Goal: Information Seeking & Learning: Learn about a topic

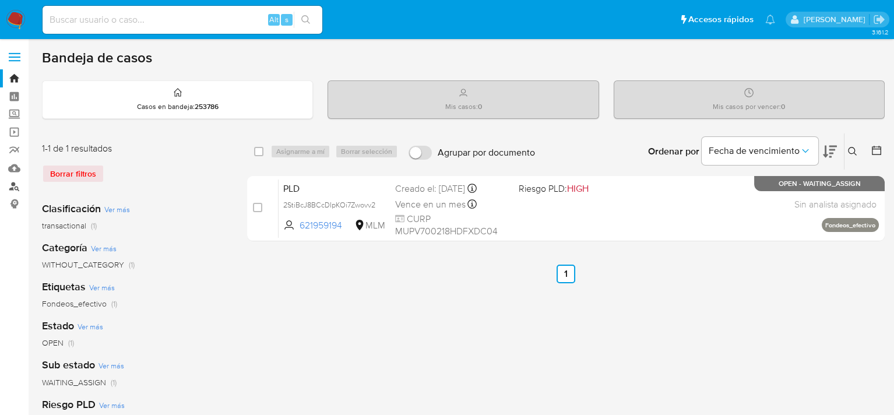
click at [15, 184] on link "Buscador de personas" at bounding box center [69, 186] width 139 height 18
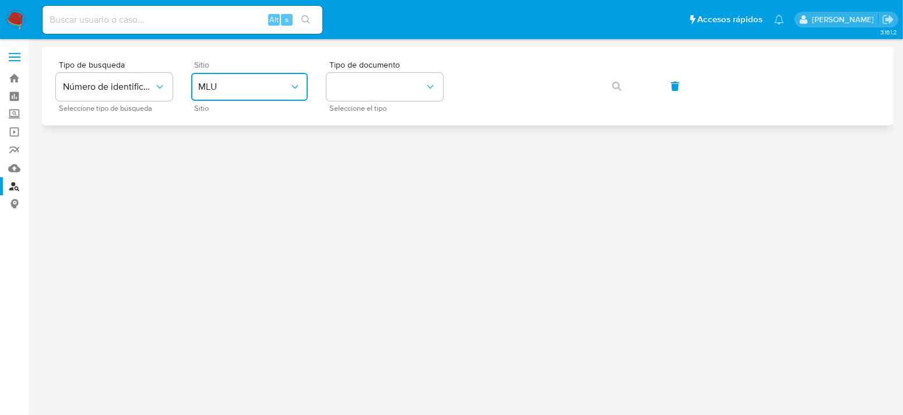
click at [267, 92] on span "MLU" at bounding box center [243, 87] width 91 height 12
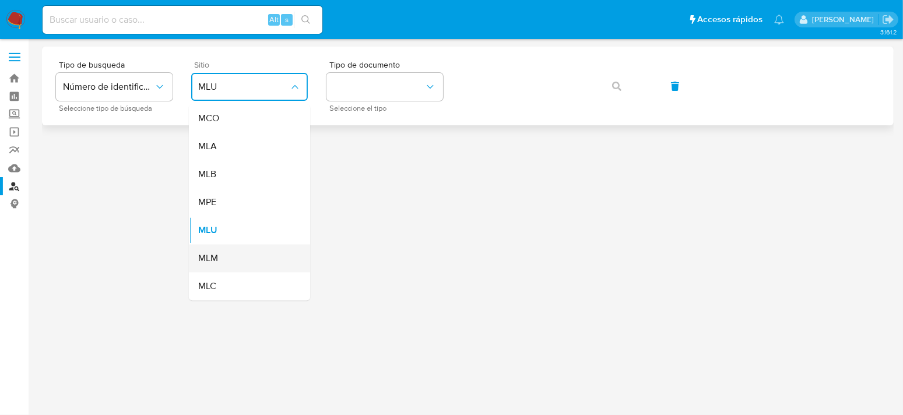
click at [226, 258] on div "MLM" at bounding box center [246, 258] width 96 height 28
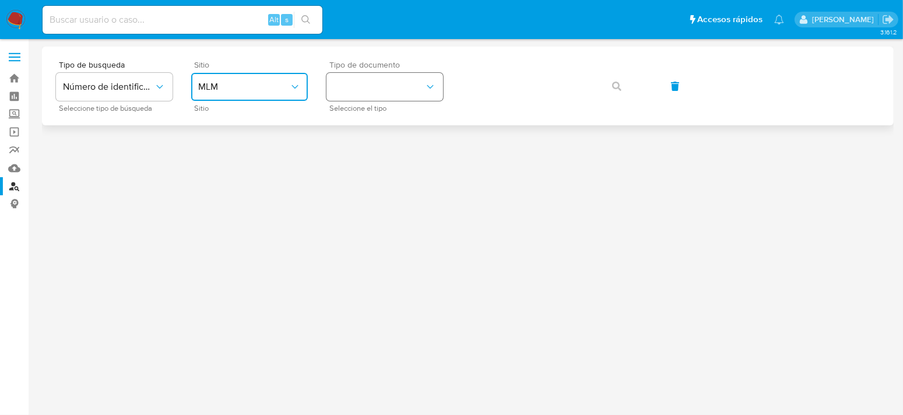
click at [397, 82] on button "identificationType" at bounding box center [384, 87] width 117 height 28
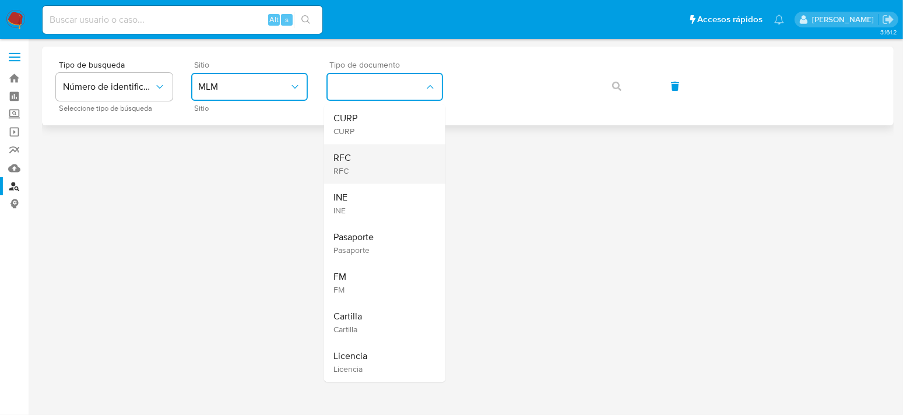
click at [364, 161] on div "RFC RFC" at bounding box center [381, 164] width 96 height 40
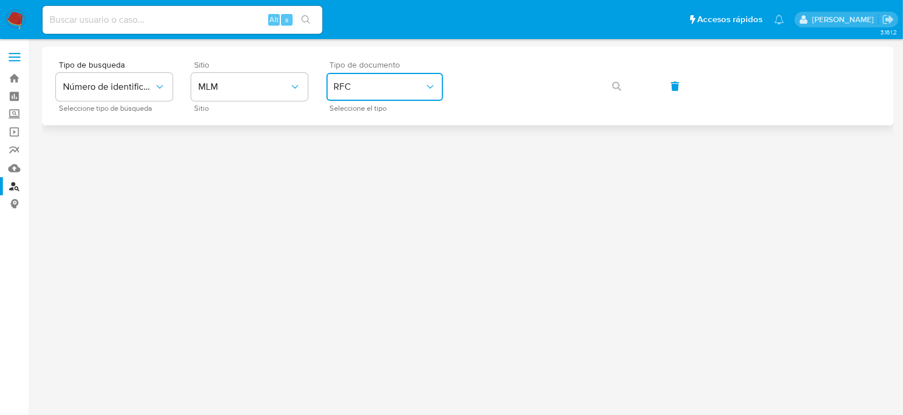
click at [481, 133] on div at bounding box center [467, 206] width 851 height 319
click at [390, 89] on span "RFC" at bounding box center [378, 87] width 91 height 12
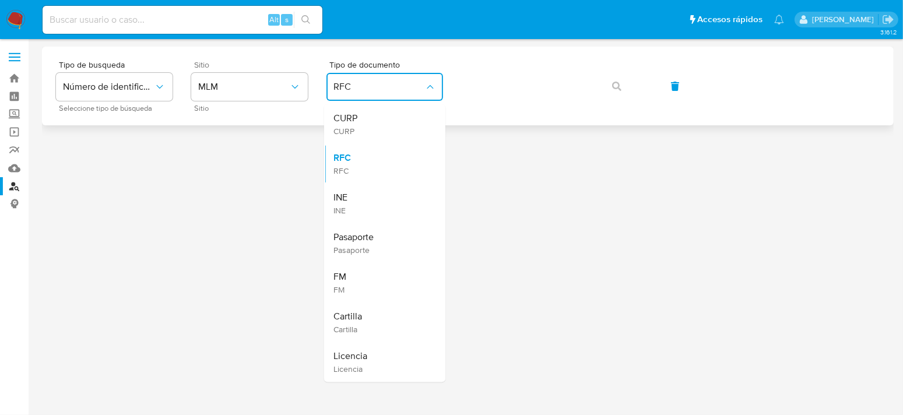
click at [485, 110] on div "Tipo de busqueda Número de identificación Seleccione tipo de búsqueda Sitio MLM…" at bounding box center [467, 86] width 823 height 51
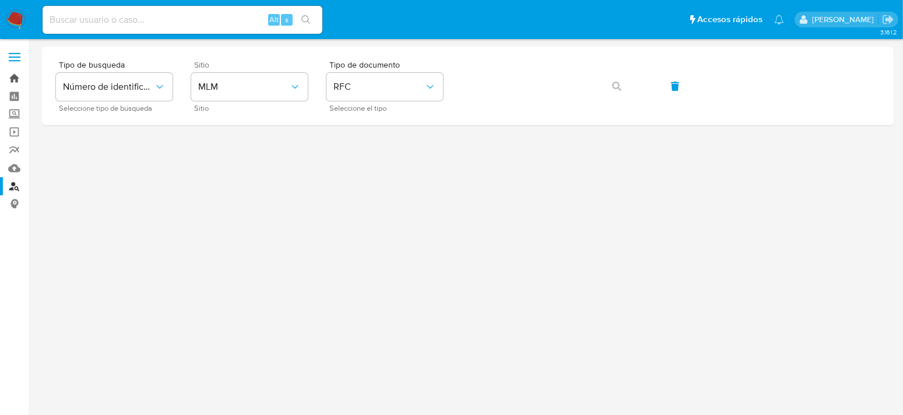
click at [16, 79] on link "Bandeja" at bounding box center [69, 78] width 139 height 18
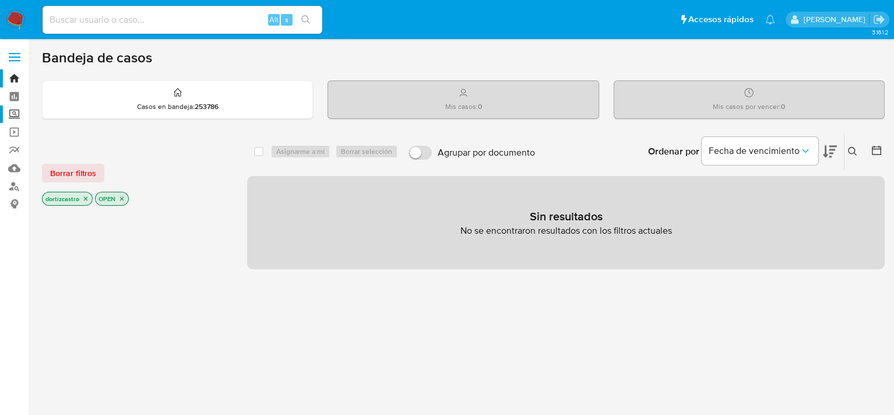
click at [13, 115] on label "Screening" at bounding box center [69, 114] width 139 height 18
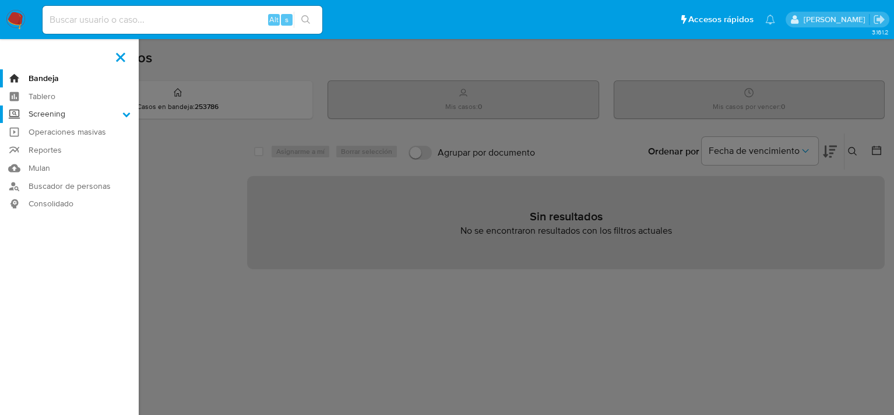
click at [0, 0] on input "Screening" at bounding box center [0, 0] width 0 height 0
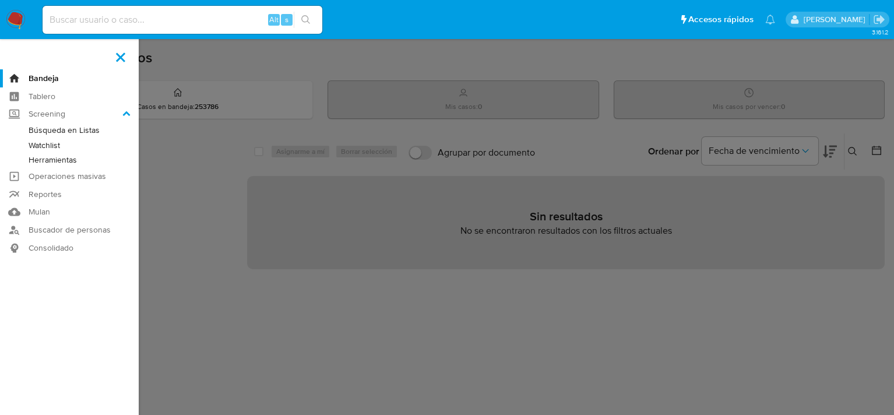
click at [63, 160] on link "Herramientas" at bounding box center [69, 160] width 139 height 15
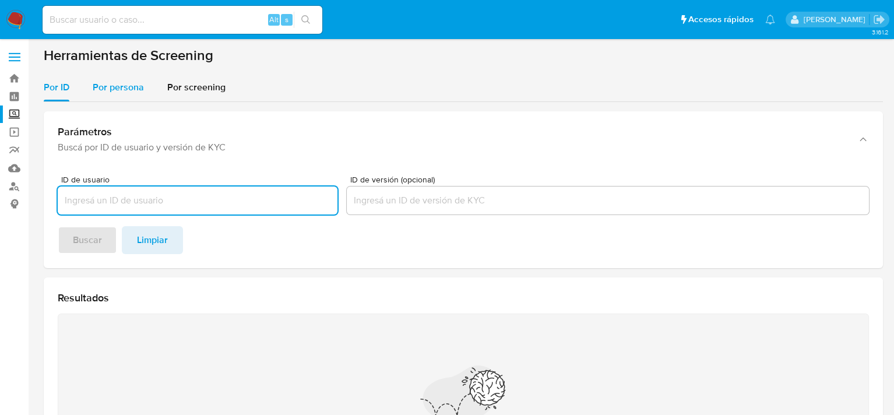
click at [122, 89] on span "Por persona" at bounding box center [118, 86] width 51 height 13
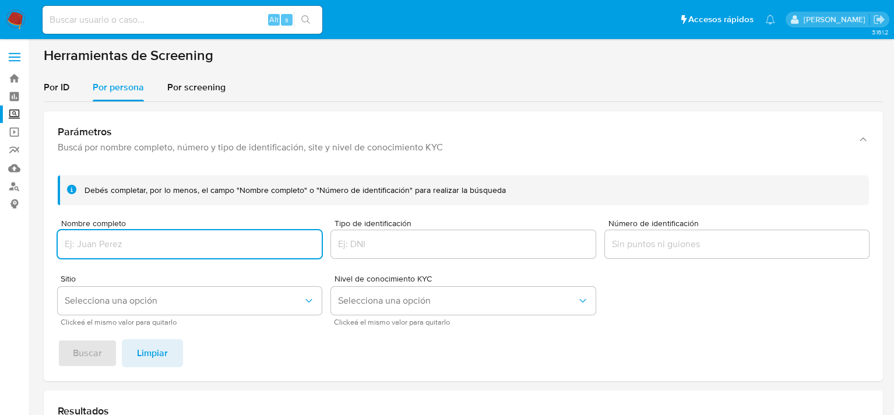
click at [224, 244] on input "Nombre completo" at bounding box center [190, 244] width 264 height 15
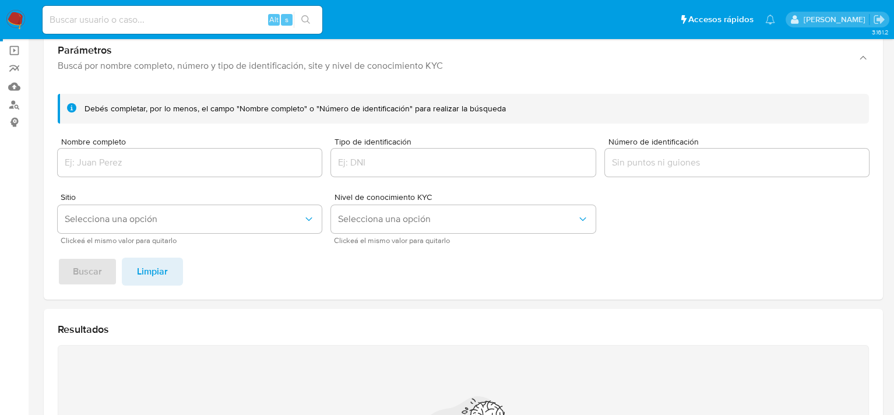
scroll to position [58, 0]
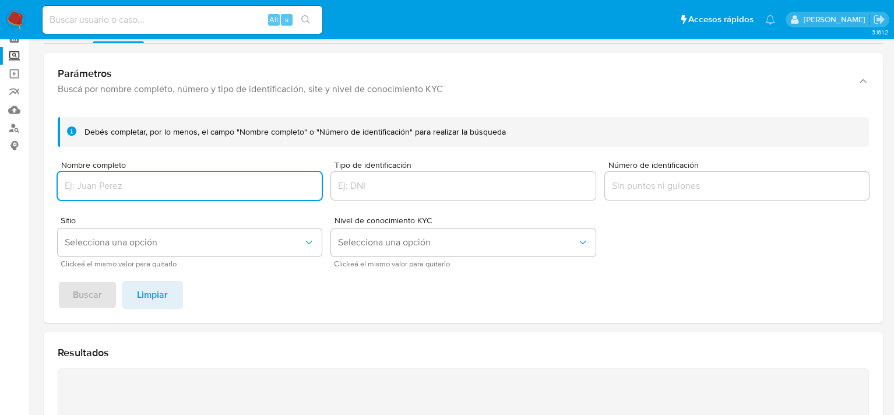
click at [212, 186] on input "Nombre completo" at bounding box center [190, 185] width 264 height 15
paste input "MARIA DE LOURDES ESCALANTE PEON"
type input "MARIA DE LOURDES ESCALANTE PEON"
click at [90, 297] on span "Buscar" at bounding box center [87, 295] width 29 height 26
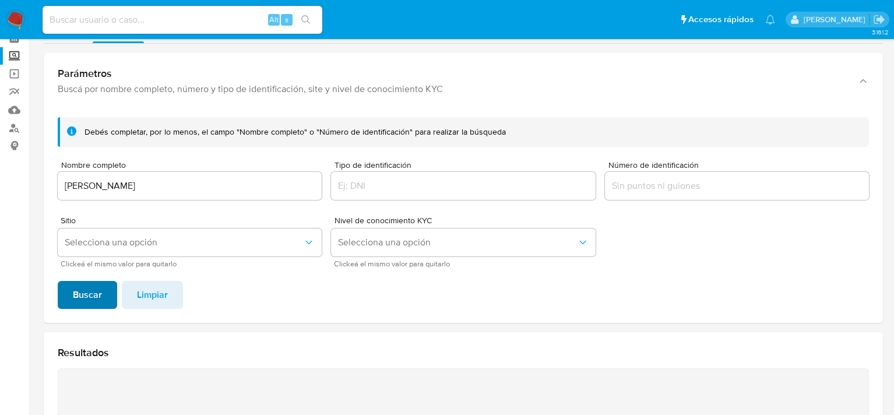
scroll to position [288, 0]
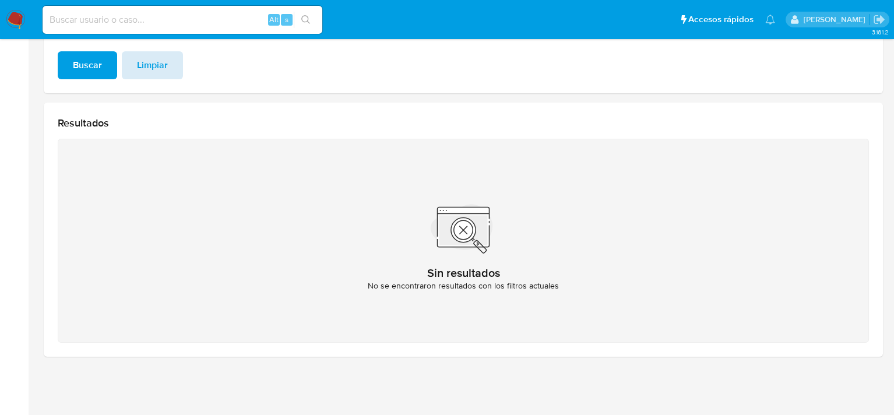
click at [166, 62] on span "Limpiar" at bounding box center [152, 65] width 31 height 26
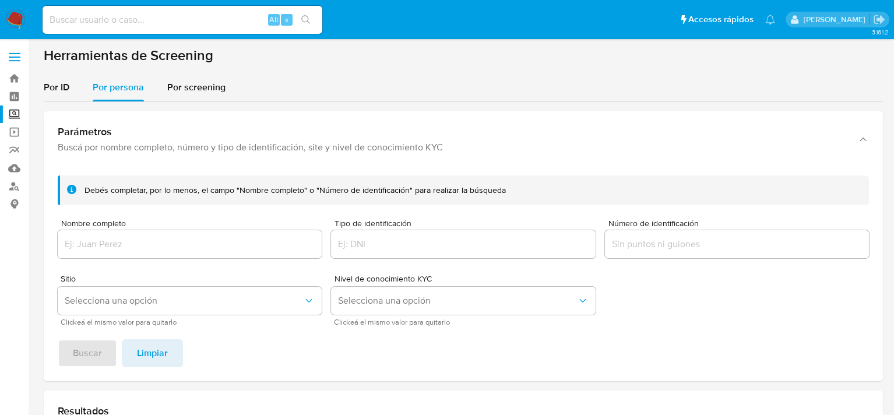
click at [15, 114] on label "Screening" at bounding box center [69, 114] width 139 height 18
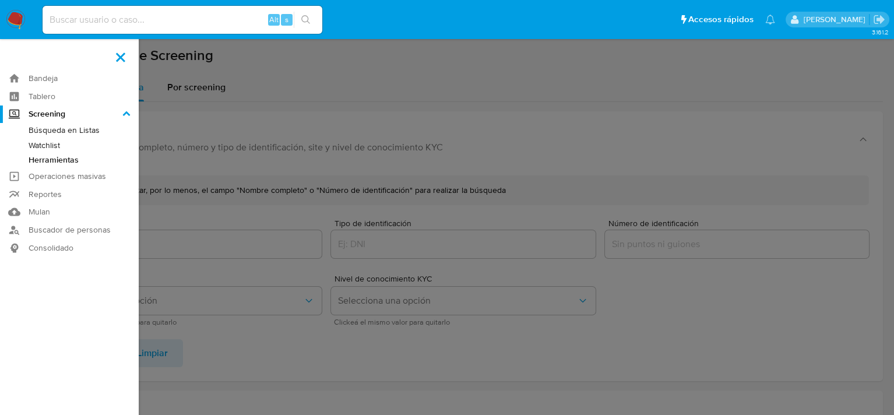
click at [0, 0] on input "Screening" at bounding box center [0, 0] width 0 height 0
click at [290, 145] on label at bounding box center [447, 207] width 894 height 415
click at [0, 0] on input "checkbox" at bounding box center [0, 0] width 0 height 0
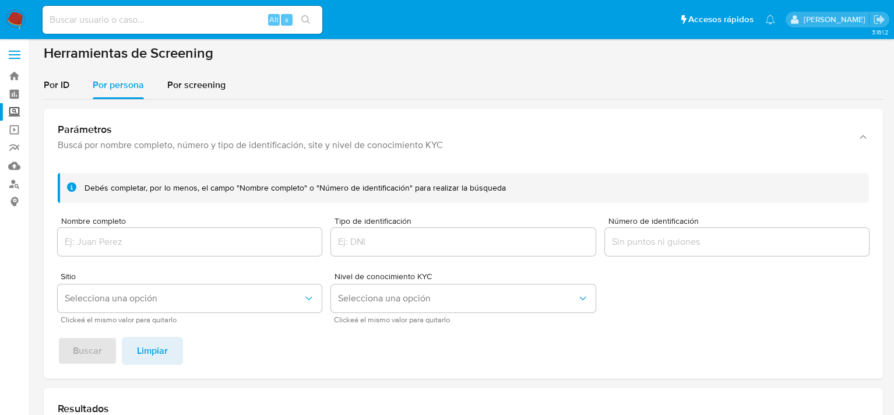
scroll to position [58, 0]
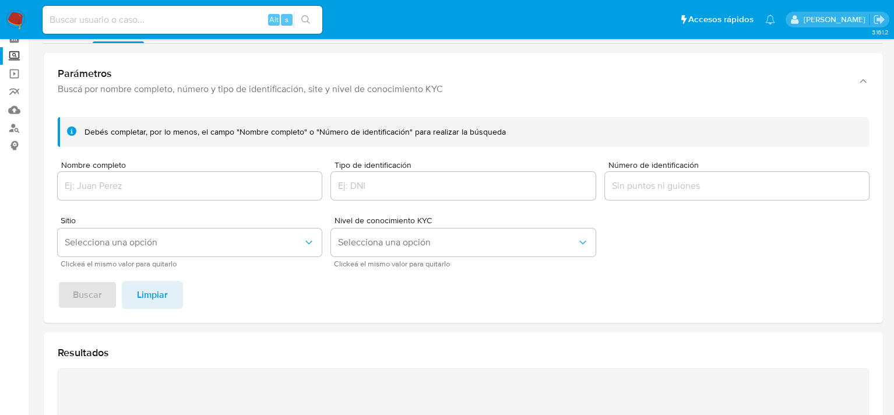
click at [233, 191] on input "Nombre completo" at bounding box center [190, 185] width 264 height 15
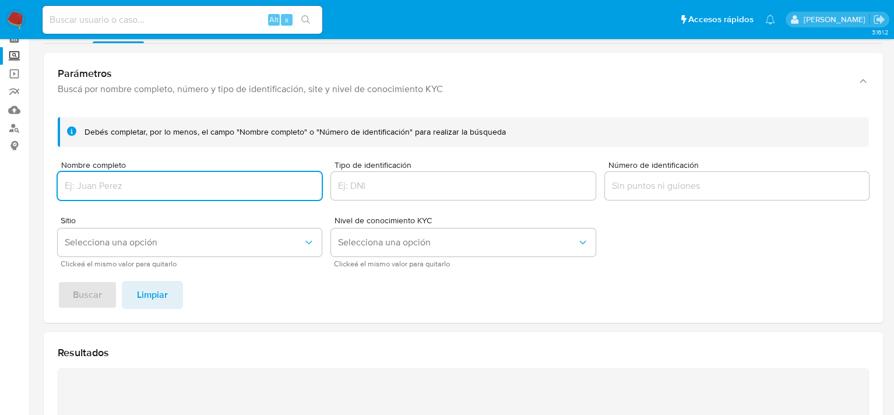
paste input "MARIA DE LOURDES ESCALANTE PEON"
type input "MARIA DE LOURDES ESCALANTE PEON"
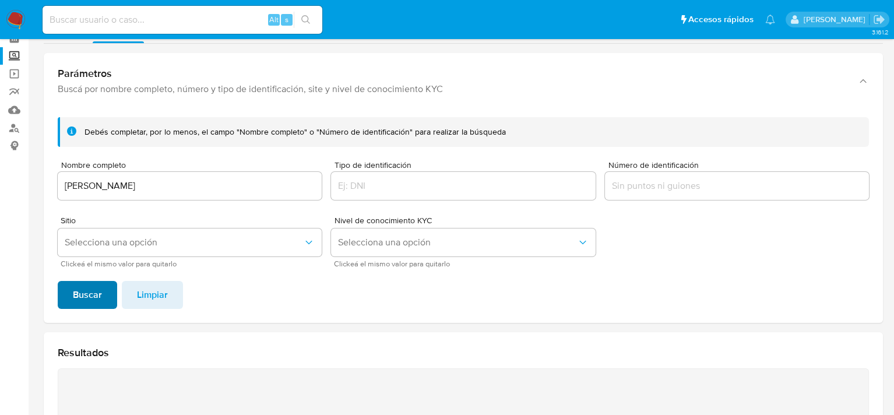
click at [87, 288] on span "Buscar" at bounding box center [87, 295] width 29 height 26
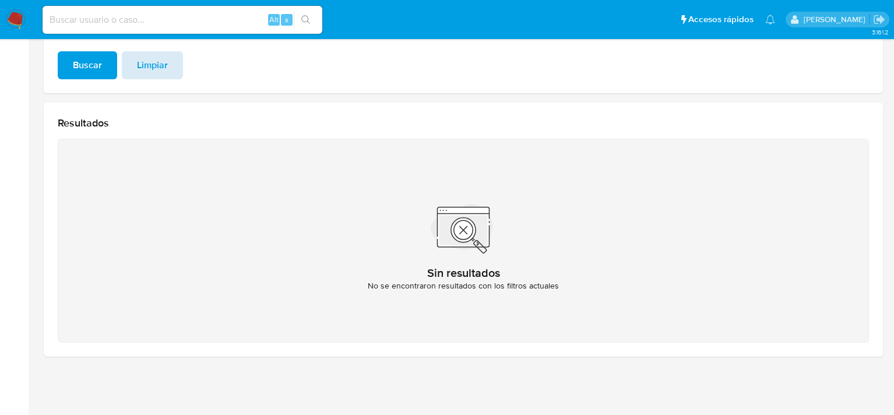
click at [140, 68] on span "Limpiar" at bounding box center [152, 65] width 31 height 26
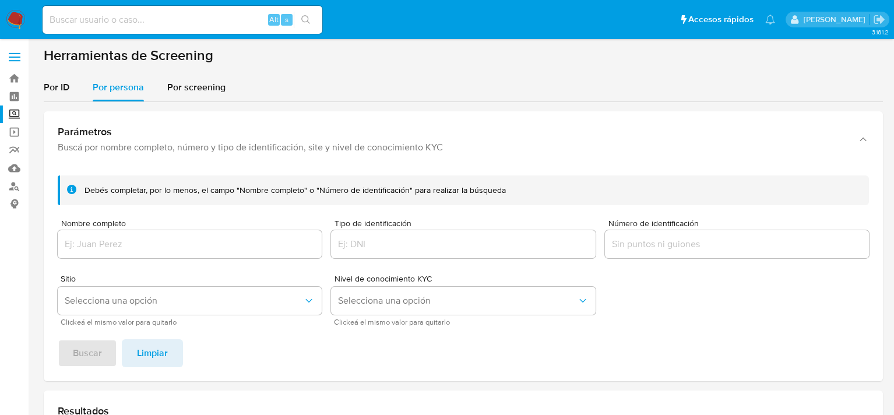
click at [12, 114] on label "Screening" at bounding box center [69, 114] width 139 height 18
click at [0, 0] on input "Screening" at bounding box center [0, 0] width 0 height 0
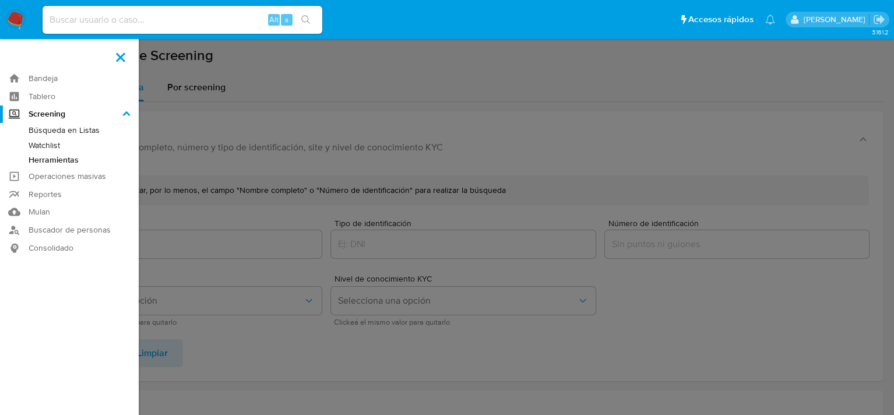
click at [50, 145] on link "Watchlist" at bounding box center [69, 145] width 139 height 15
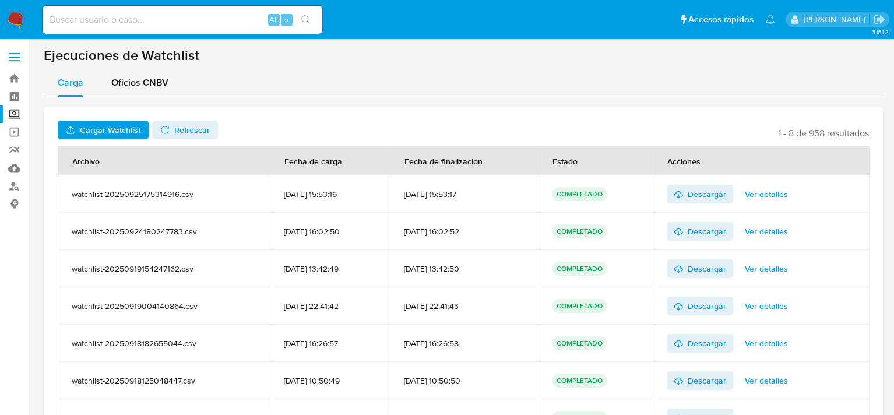
click at [17, 116] on label "Screening" at bounding box center [69, 114] width 139 height 18
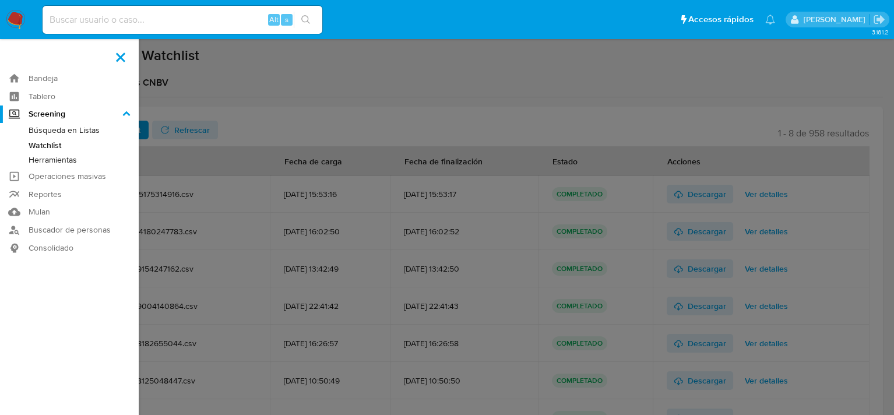
click at [0, 0] on input "Screening" at bounding box center [0, 0] width 0 height 0
click at [126, 112] on icon at bounding box center [127, 113] width 8 height 5
click at [0, 0] on input "Screening" at bounding box center [0, 0] width 0 height 0
click at [128, 114] on icon at bounding box center [127, 113] width 8 height 5
click at [0, 0] on input "Screening" at bounding box center [0, 0] width 0 height 0
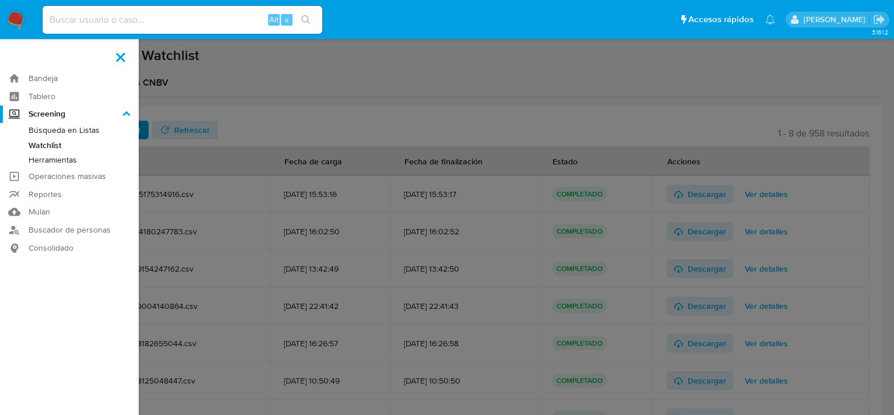
click at [365, 116] on label at bounding box center [447, 207] width 894 height 415
click at [0, 0] on input "checkbox" at bounding box center [0, 0] width 0 height 0
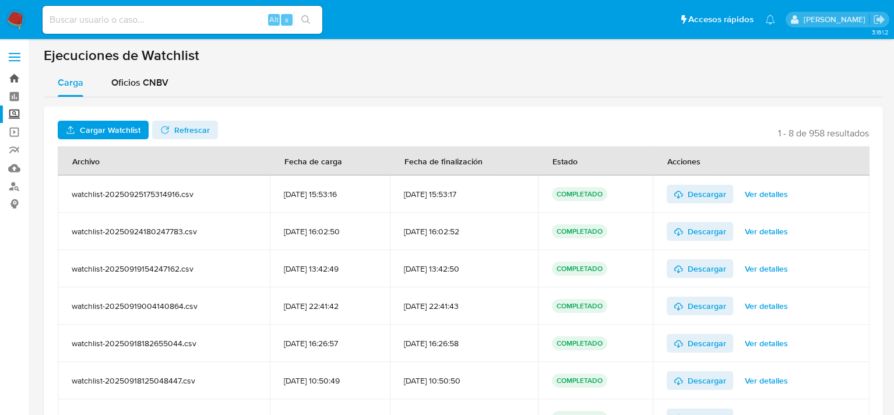
click at [14, 80] on link "Bandeja" at bounding box center [69, 78] width 139 height 18
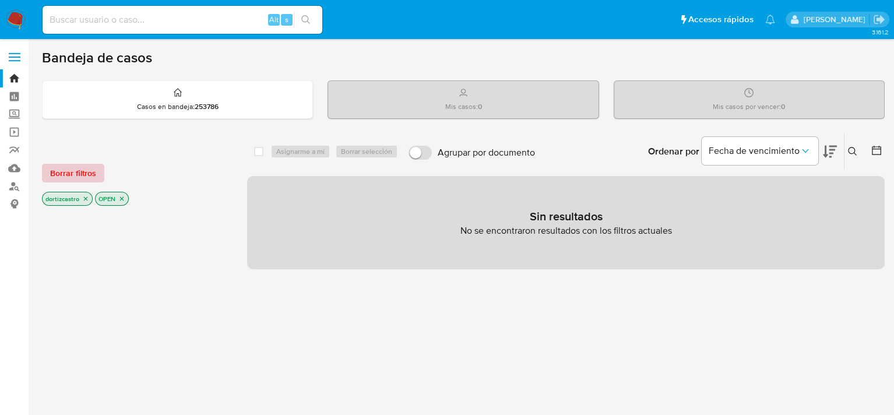
click at [78, 172] on span "Borrar filtros" at bounding box center [73, 173] width 46 height 16
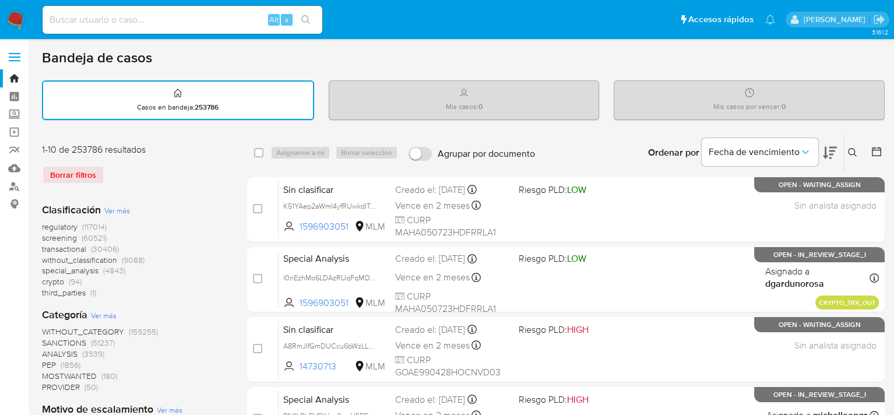
click at [862, 146] on button at bounding box center [853, 153] width 19 height 14
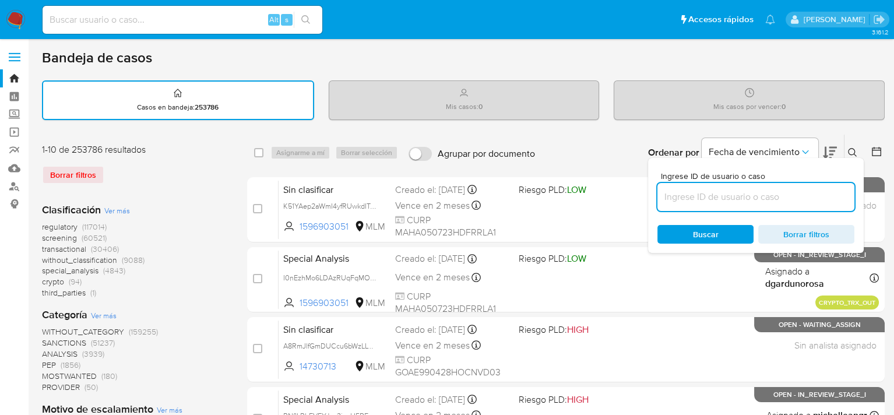
drag, startPoint x: 768, startPoint y: 189, endPoint x: 758, endPoint y: 196, distance: 12.9
click at [764, 192] on input at bounding box center [755, 196] width 197 height 15
type input "621959194"
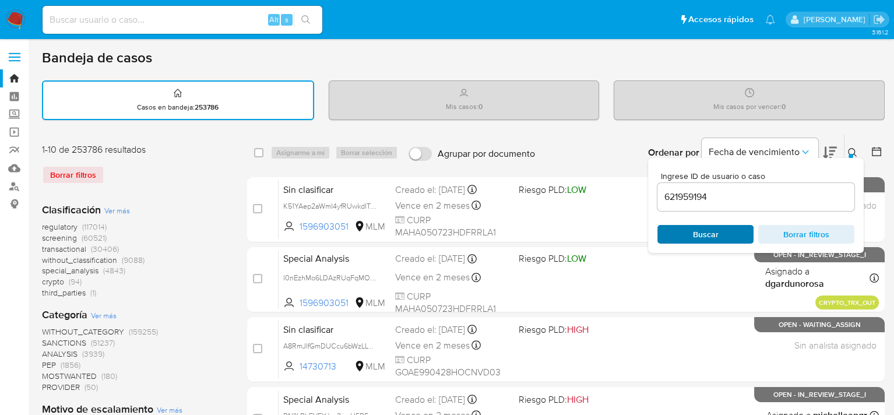
click at [717, 233] on span "Buscar" at bounding box center [706, 234] width 80 height 16
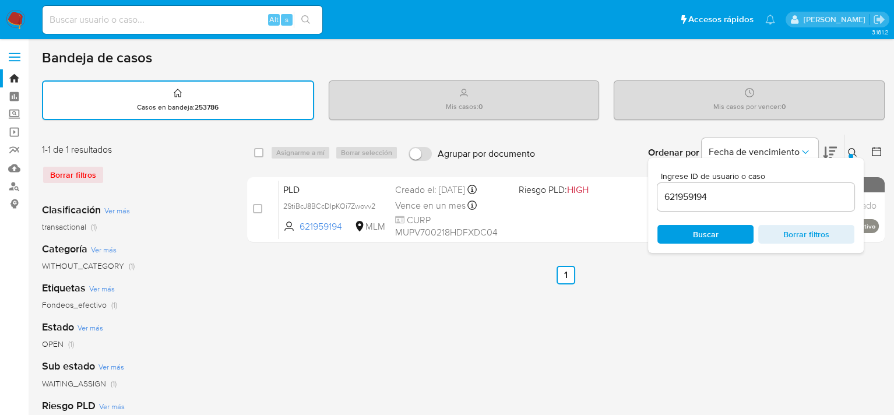
click at [852, 148] on icon at bounding box center [852, 152] width 9 height 9
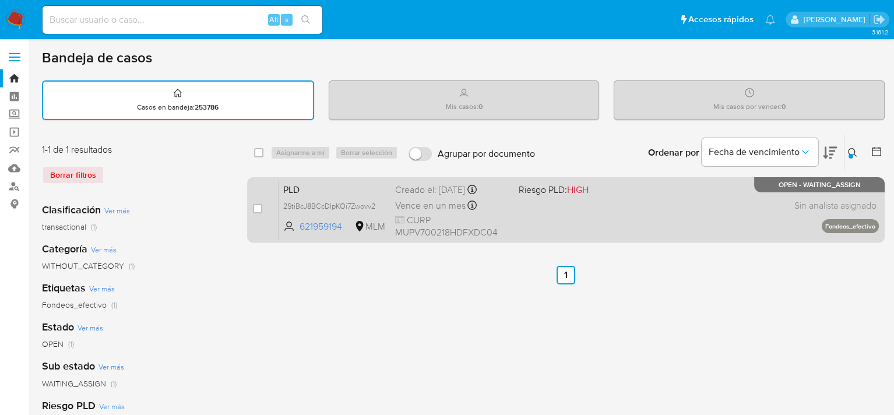
click at [554, 207] on div "PLD 2StiBcJ8BCcDIpKOi7Zwovv2 621959194 MLM Riesgo PLD: HIGH Creado el: 12/09/20…" at bounding box center [579, 209] width 600 height 59
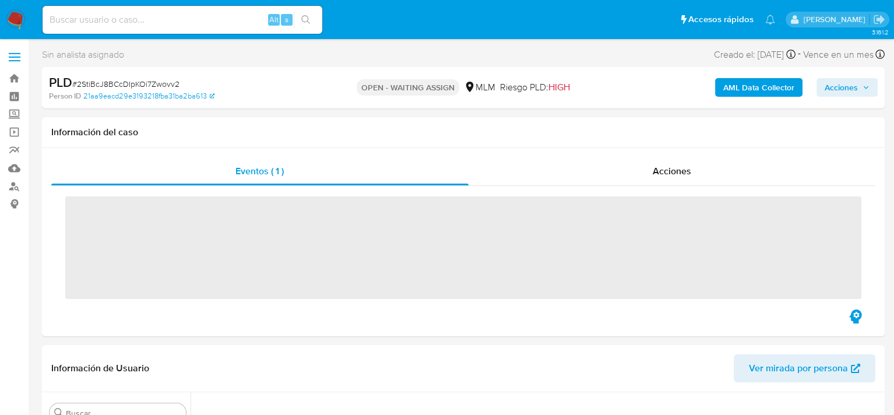
scroll to position [548, 0]
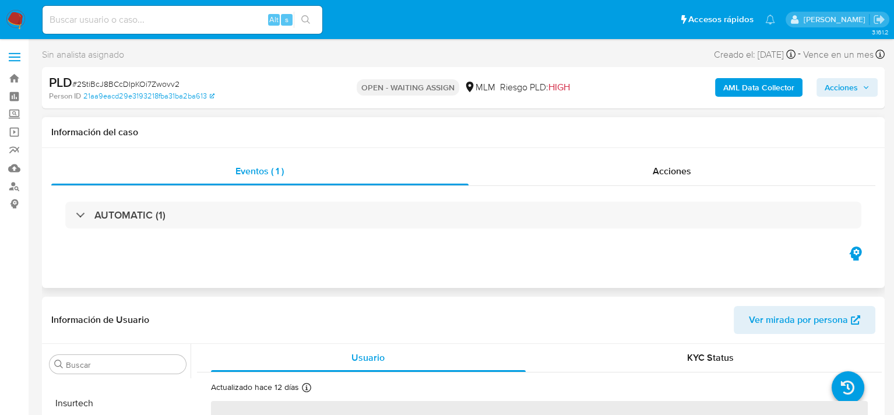
select select "10"
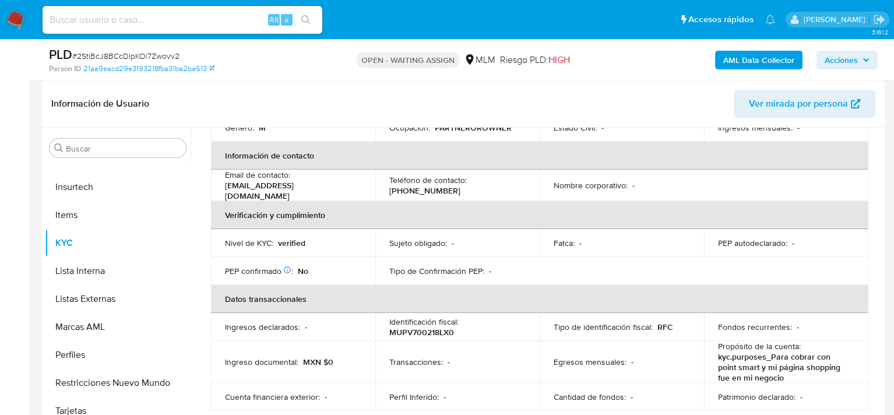
scroll to position [233, 0]
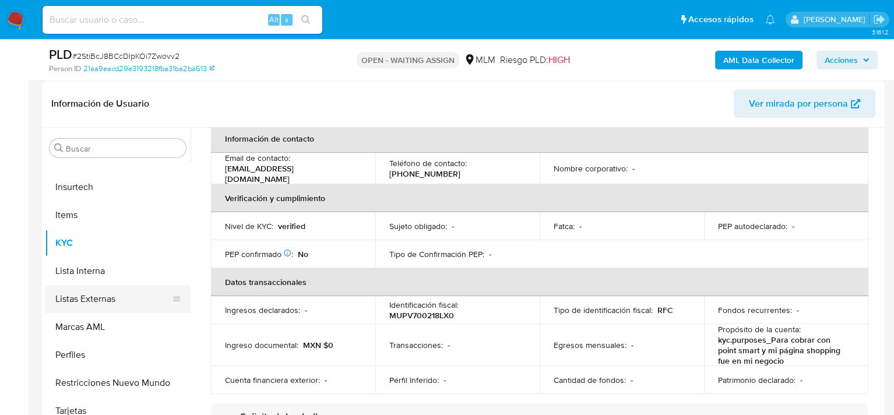
click at [104, 293] on button "Listas Externas" at bounding box center [113, 299] width 136 height 28
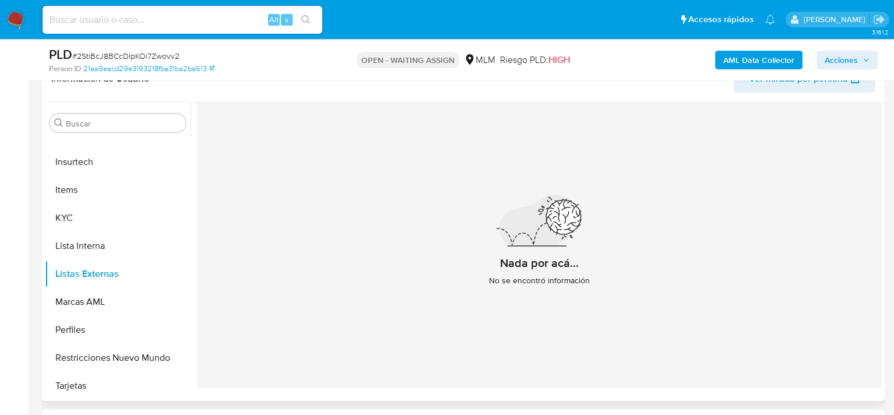
scroll to position [175, 0]
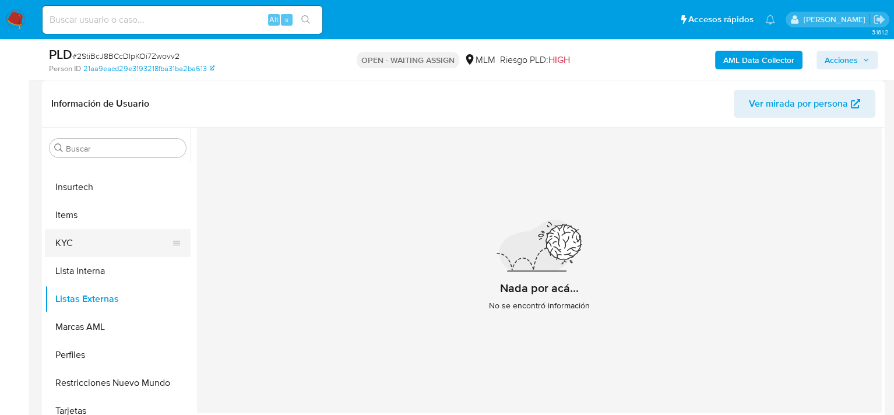
click at [79, 242] on button "KYC" at bounding box center [113, 243] width 136 height 28
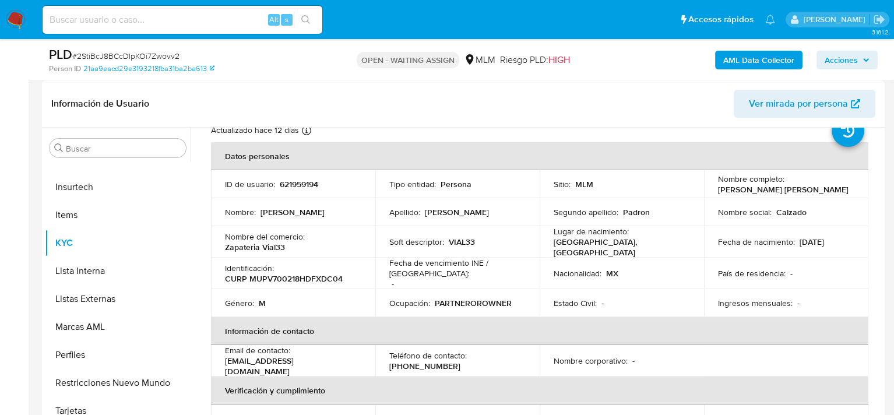
scroll to position [58, 0]
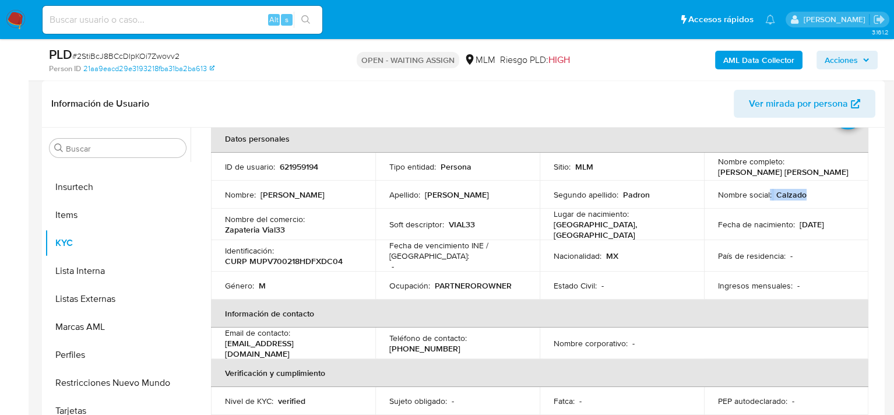
drag, startPoint x: 765, startPoint y: 192, endPoint x: 817, endPoint y: 195, distance: 51.9
click at [819, 194] on div "Nombre social : Calzado" at bounding box center [786, 194] width 136 height 10
drag, startPoint x: 235, startPoint y: 224, endPoint x: 428, endPoint y: 238, distance: 193.4
click at [294, 226] on div "Nombre del comercio : Zapateria Vial33" at bounding box center [293, 224] width 136 height 21
drag, startPoint x: 446, startPoint y: 224, endPoint x: 604, endPoint y: 242, distance: 158.9
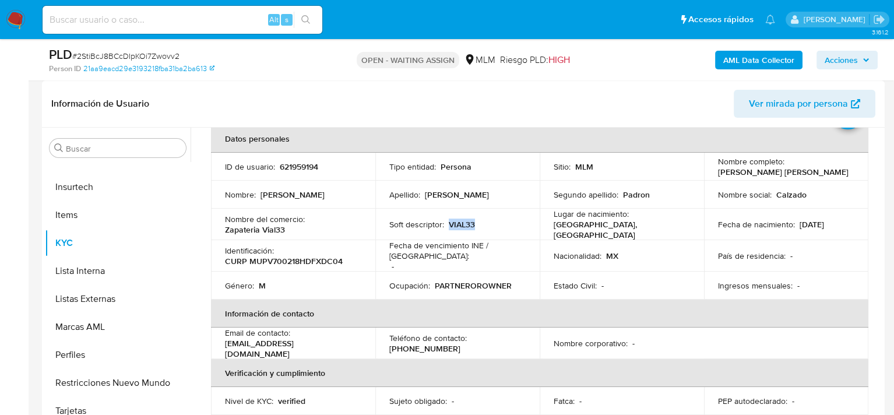
click at [490, 221] on div "Soft descriptor : VIAL33" at bounding box center [457, 224] width 136 height 10
drag, startPoint x: 547, startPoint y: 228, endPoint x: 674, endPoint y: 226, distance: 127.1
click at [674, 226] on td "Lugar de nacimiento : MEXICO, DISTRITO FEDERAL" at bounding box center [622, 224] width 164 height 31
click at [650, 242] on td "Nacionalidad : MX" at bounding box center [622, 255] width 164 height 31
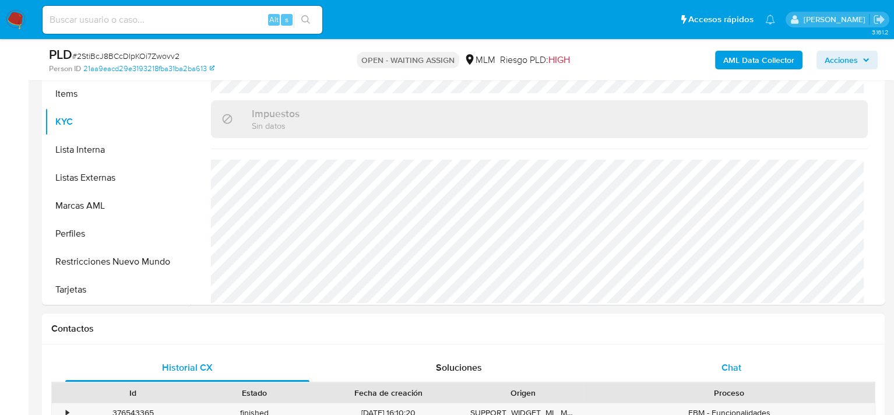
scroll to position [291, 0]
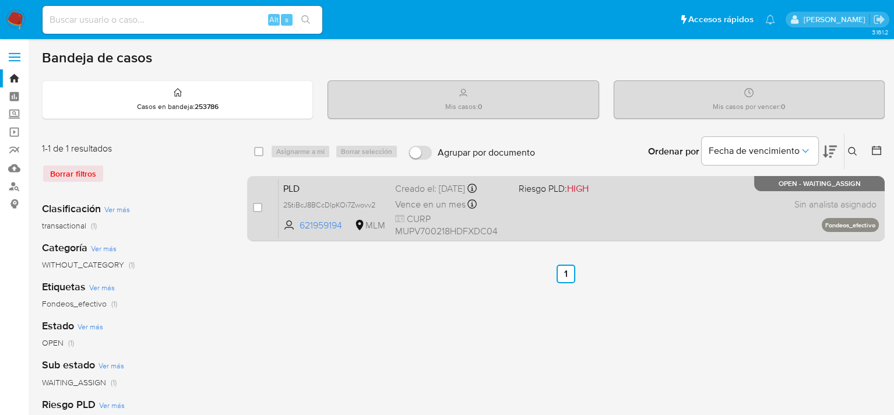
click at [384, 193] on span "PLD" at bounding box center [334, 187] width 103 height 15
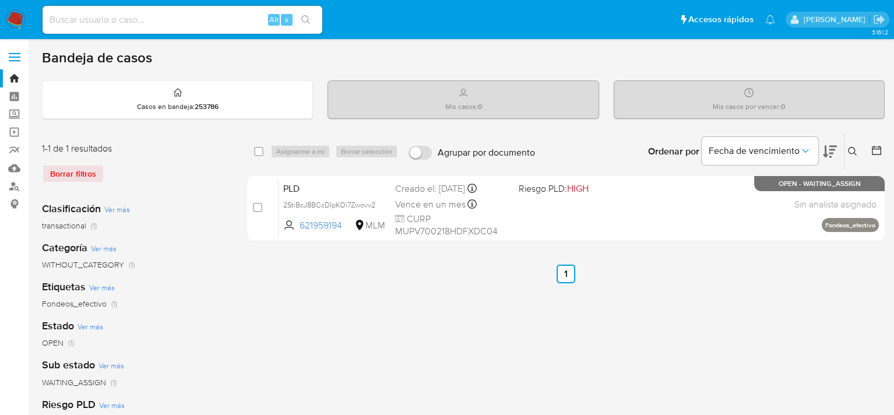
click at [15, 54] on label at bounding box center [14, 57] width 29 height 24
click at [0, 0] on input "checkbox" at bounding box center [0, 0] width 0 height 0
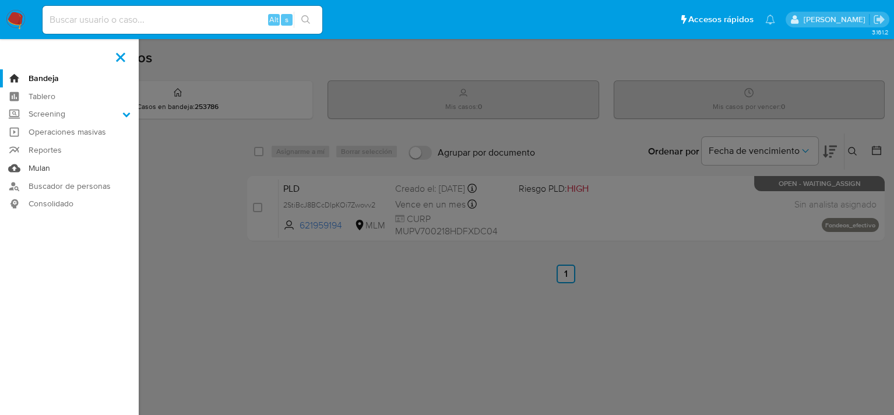
click at [36, 171] on link "Mulan" at bounding box center [69, 168] width 139 height 18
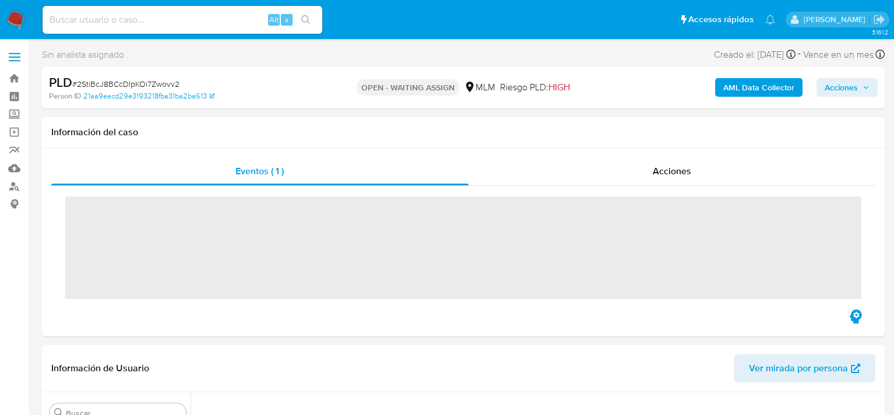
scroll to position [548, 0]
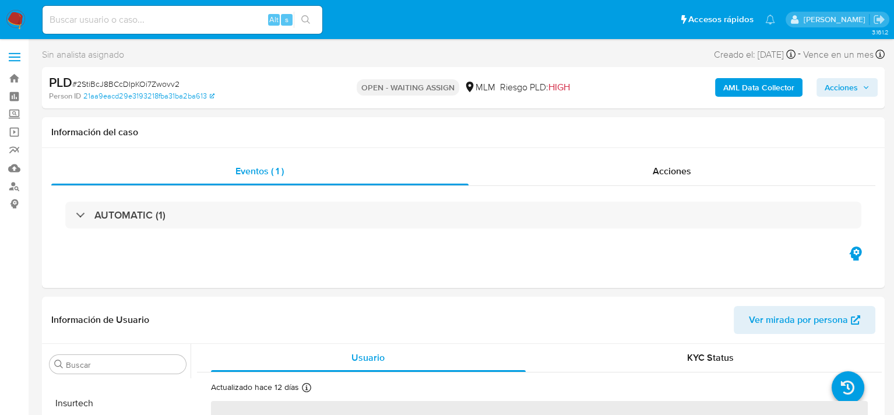
select select "10"
click at [17, 23] on img at bounding box center [16, 20] width 20 height 20
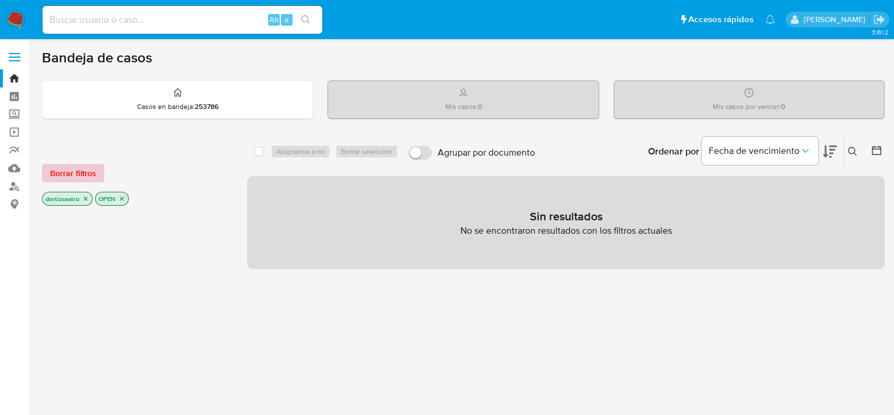
click at [78, 171] on span "Borrar filtros" at bounding box center [73, 173] width 46 height 16
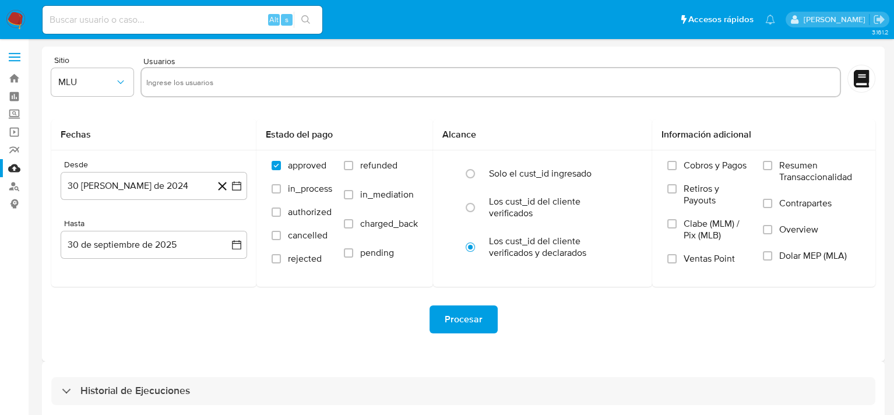
click at [211, 90] on input "text" at bounding box center [490, 82] width 689 height 19
paste input "621959194"
click at [210, 88] on input "621959194" at bounding box center [490, 82] width 689 height 19
type input "621959194"
click at [231, 125] on div "Fechas" at bounding box center [153, 134] width 205 height 31
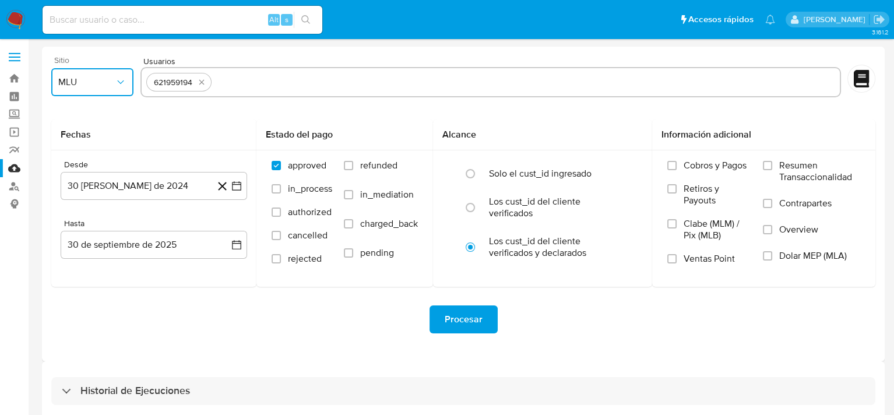
click at [115, 75] on button "MLU" at bounding box center [92, 82] width 82 height 28
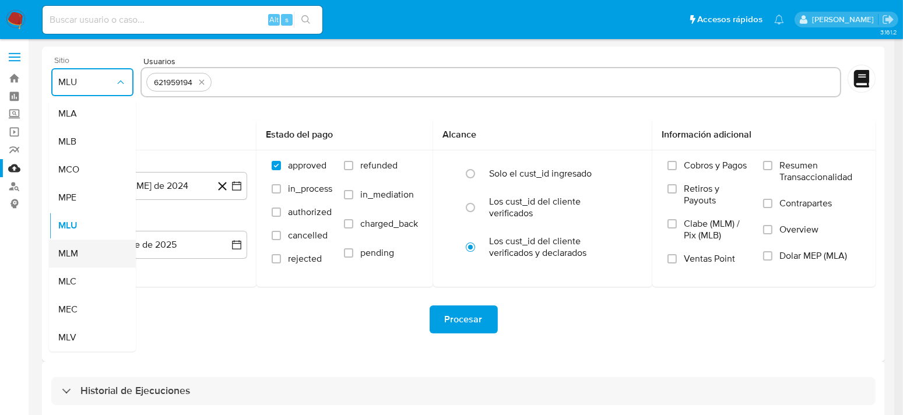
click at [71, 252] on span "MLM" at bounding box center [68, 254] width 20 height 12
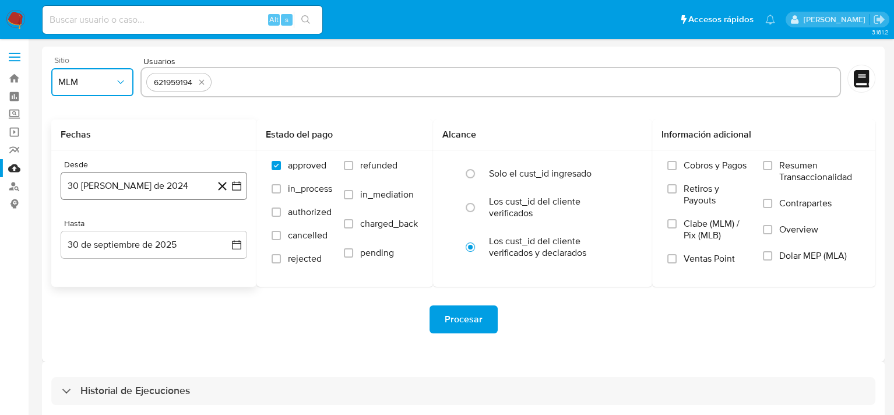
click at [237, 185] on icon "button" at bounding box center [237, 186] width 12 height 12
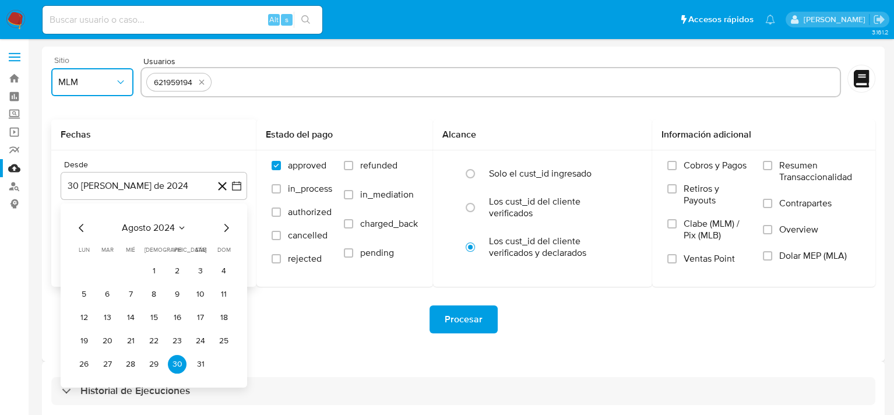
click at [173, 230] on span "agosto 2024" at bounding box center [148, 228] width 53 height 12
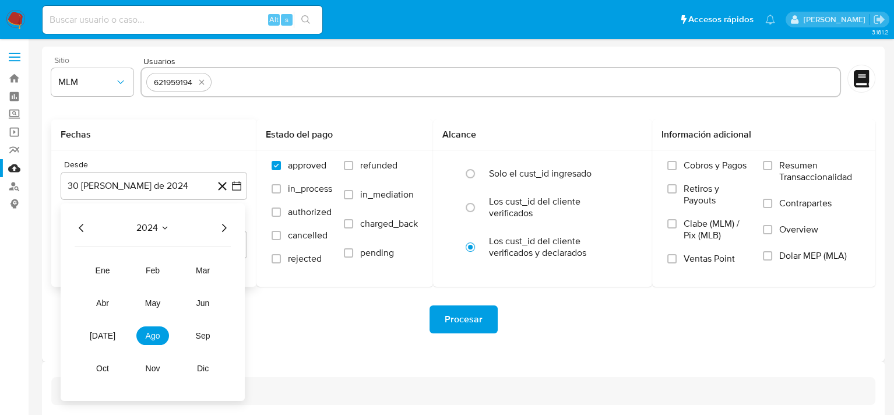
click at [162, 230] on icon "Seleccionar mes y año" at bounding box center [164, 227] width 9 height 9
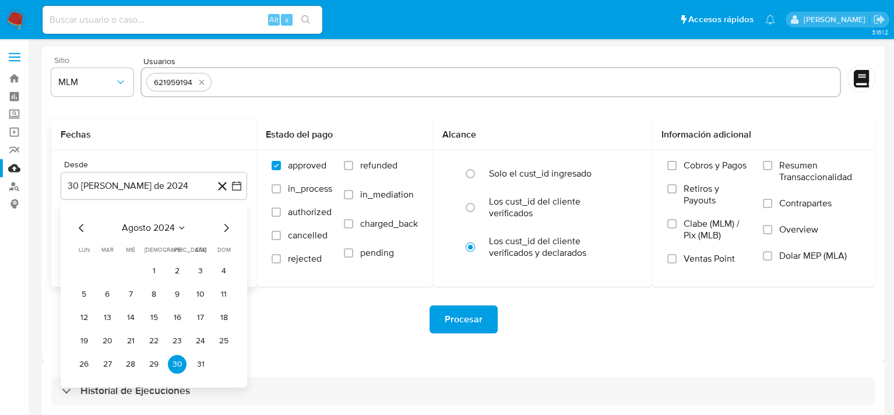
click at [182, 227] on icon "Seleccionar mes y año" at bounding box center [181, 227] width 9 height 9
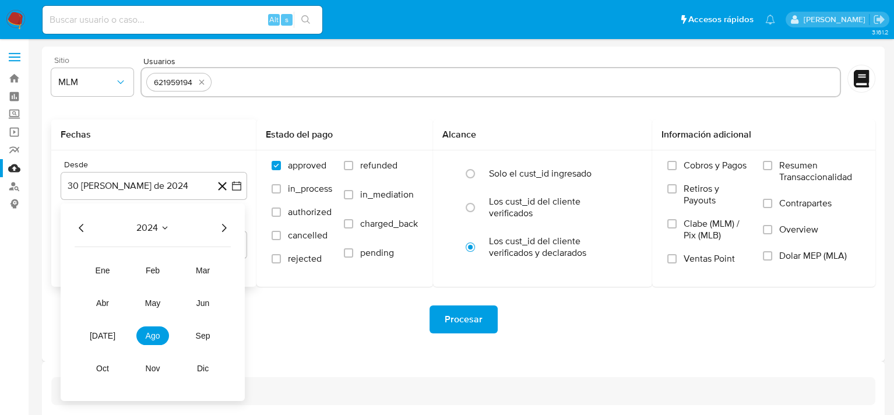
click at [211, 227] on div "2024" at bounding box center [153, 228] width 156 height 14
click at [222, 227] on icon "Año siguiente" at bounding box center [224, 228] width 14 height 14
click at [141, 308] on button "may" at bounding box center [152, 303] width 33 height 19
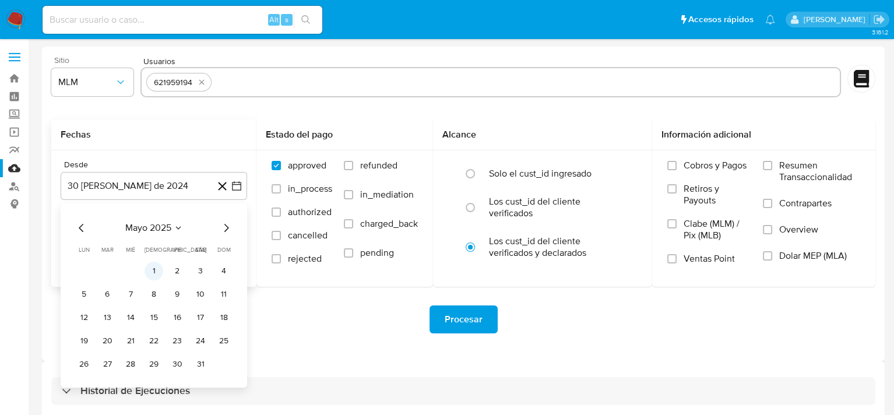
click at [155, 267] on button "1" at bounding box center [154, 271] width 19 height 19
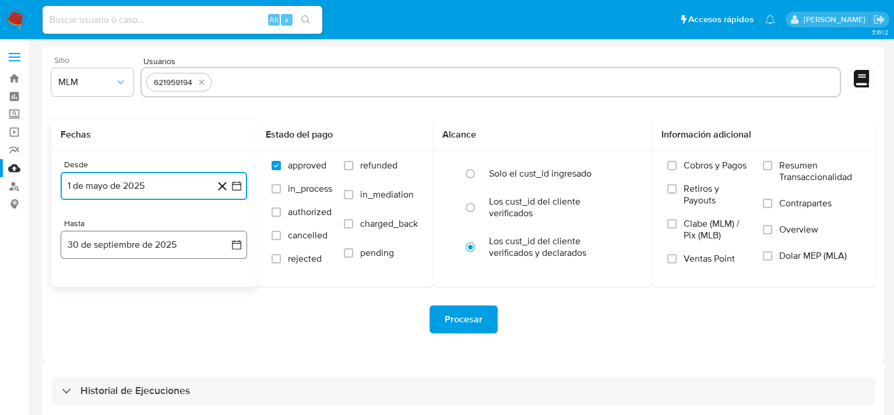
click at [235, 247] on icon "button" at bounding box center [237, 245] width 12 height 12
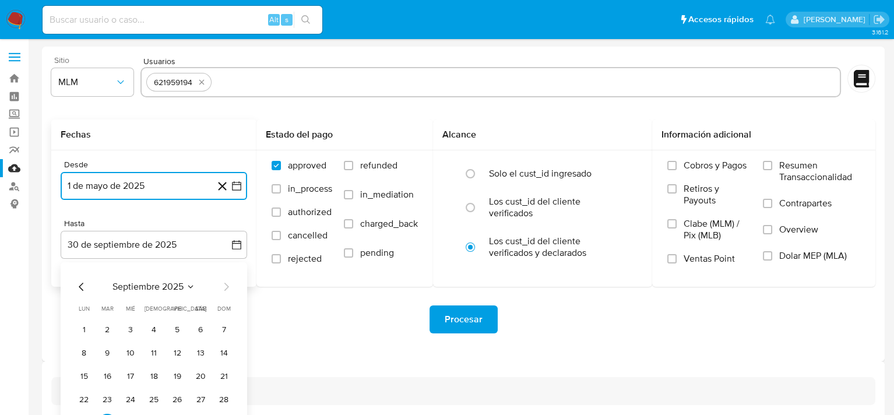
click at [82, 284] on icon "Mes anterior" at bounding box center [82, 287] width 14 height 14
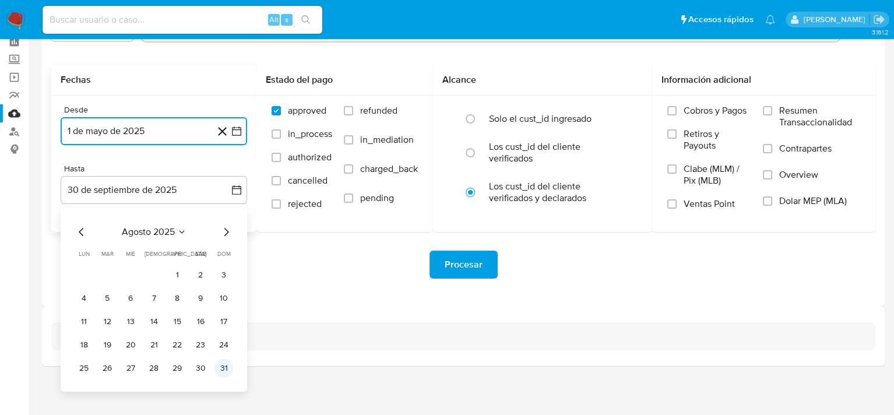
click at [223, 367] on button "31" at bounding box center [223, 368] width 19 height 19
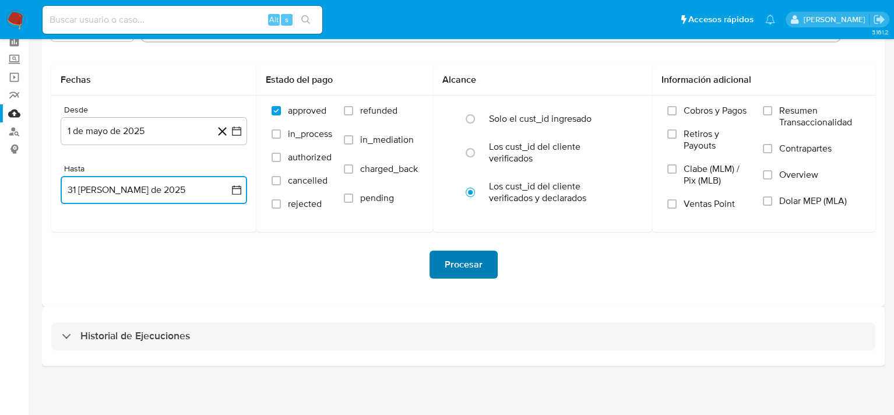
click at [462, 267] on span "Procesar" at bounding box center [464, 265] width 38 height 26
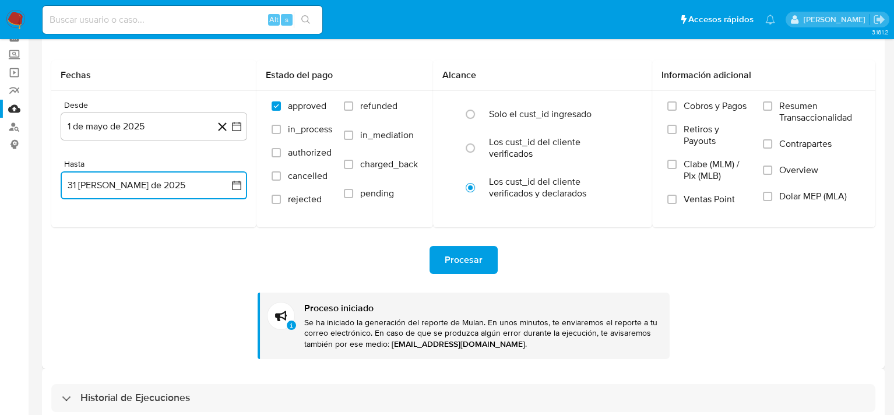
scroll to position [122, 0]
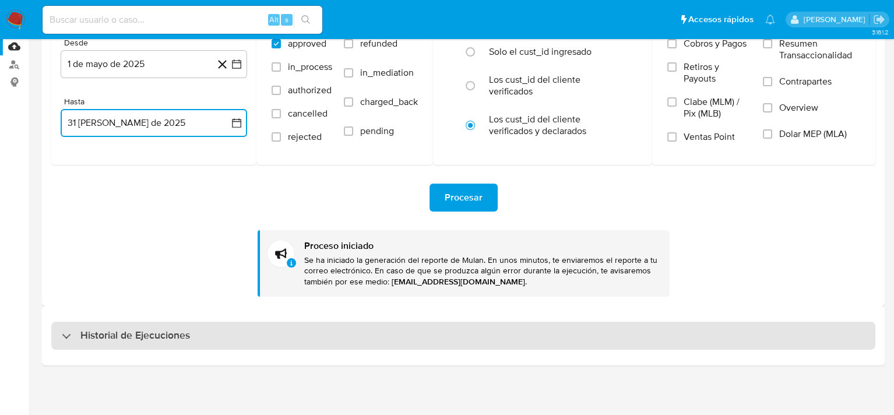
click at [57, 337] on div "Historial de Ejecuciones" at bounding box center [463, 336] width 824 height 28
select select "10"
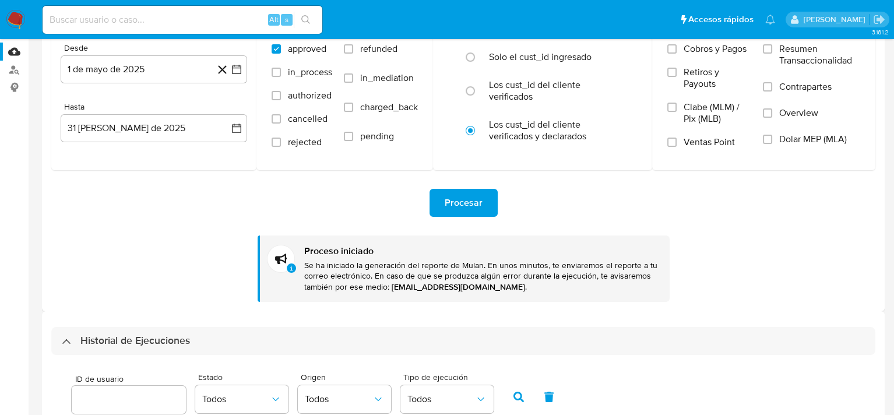
scroll to position [0, 0]
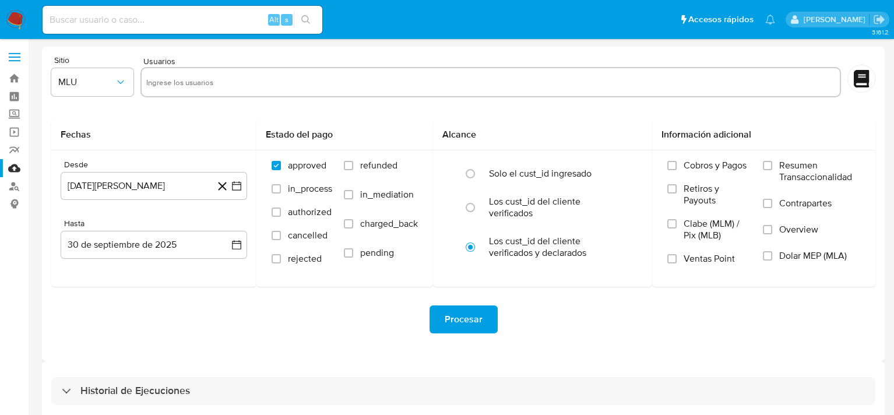
click at [638, 358] on div "Sitio MLU Usuarios Fechas Desde 30 de agosto de 2024 30-08-2024 Hasta 30 de sep…" at bounding box center [463, 204] width 843 height 315
click at [15, 82] on link "Bandeja" at bounding box center [69, 78] width 139 height 18
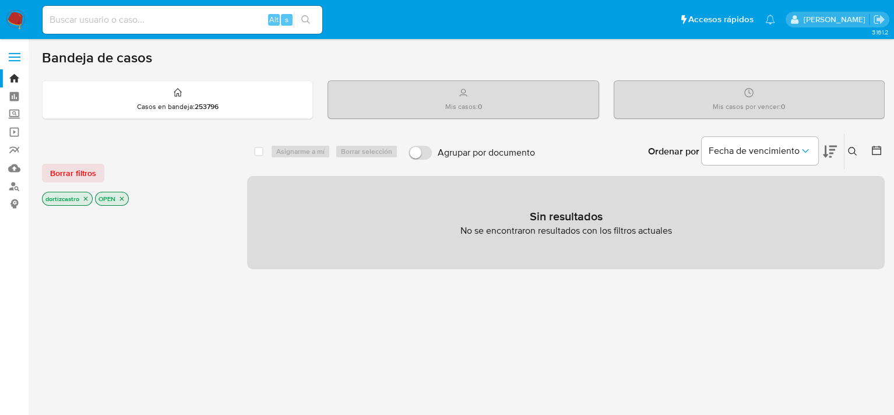
click at [851, 150] on icon at bounding box center [852, 151] width 9 height 9
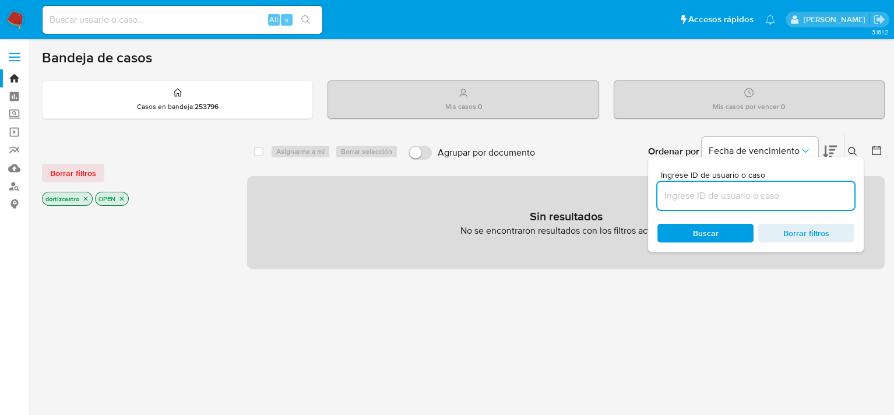
click at [735, 198] on input at bounding box center [755, 195] width 197 height 15
type input "184707339"
click at [720, 228] on div "Buscar Borrar filtros" at bounding box center [755, 233] width 197 height 19
click at [700, 233] on span "Buscar" at bounding box center [706, 233] width 26 height 19
click at [71, 176] on span "Borrar filtros" at bounding box center [73, 173] width 46 height 16
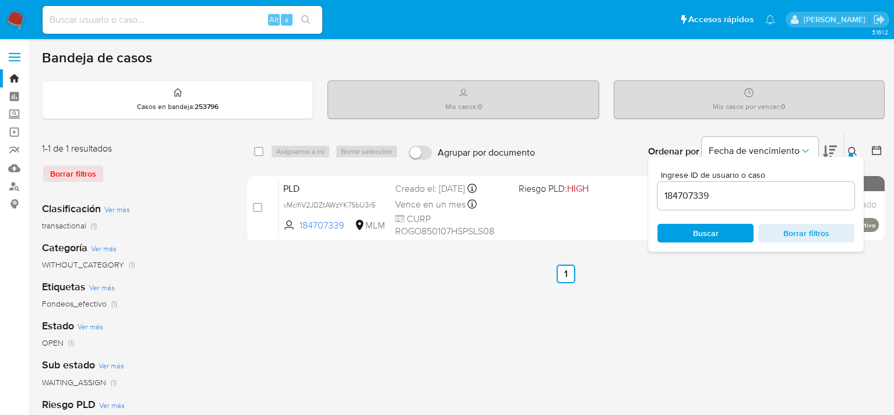
click at [699, 232] on span "Buscar" at bounding box center [706, 233] width 26 height 19
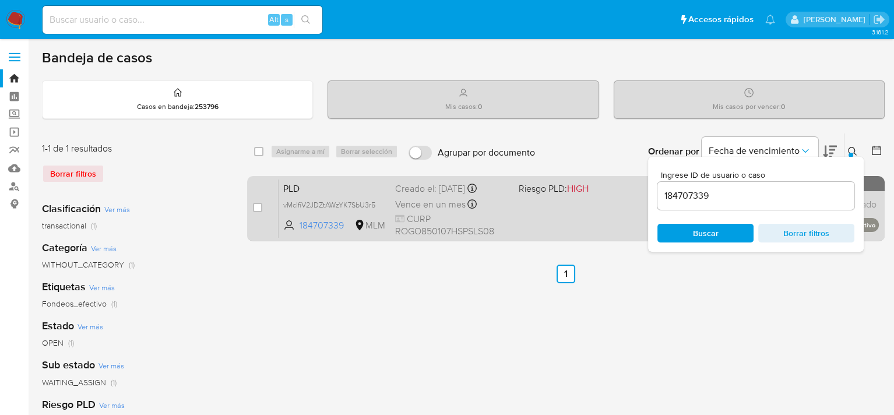
click at [480, 233] on span "CURP ROGO850107HSPSLS08" at bounding box center [452, 225] width 114 height 25
click at [516, 217] on div "PLD vMclfiV2JDZtAWzYK7SbU3r5 184707339 MLM Riesgo PLD: HIGH Creado el: 12/09/20…" at bounding box center [579, 208] width 600 height 59
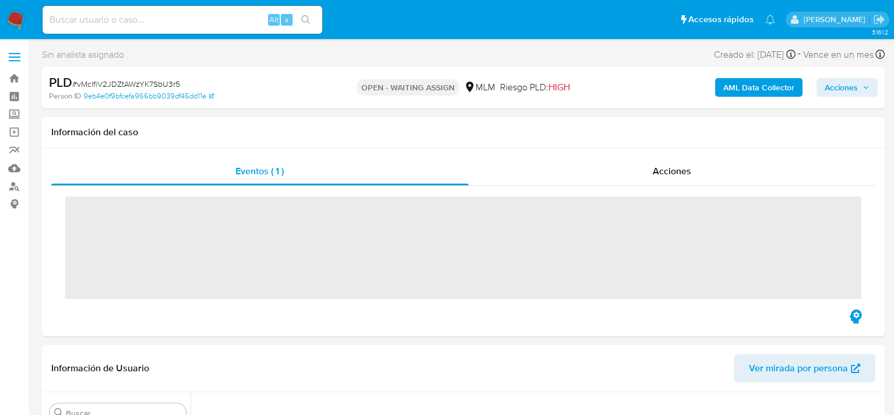
scroll to position [548, 0]
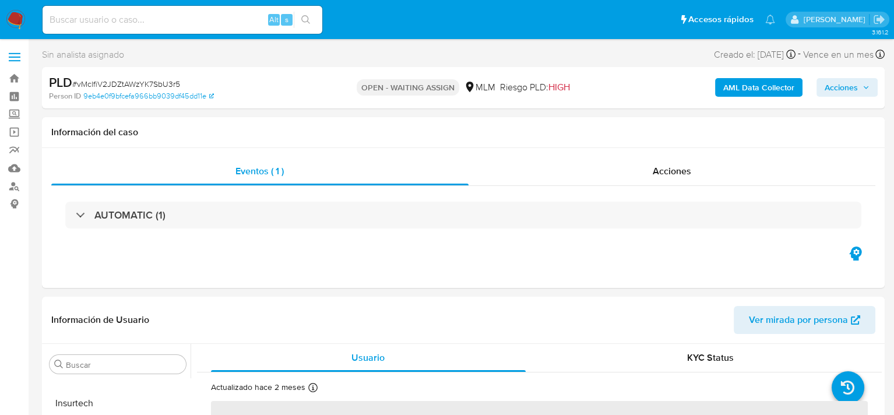
select select "10"
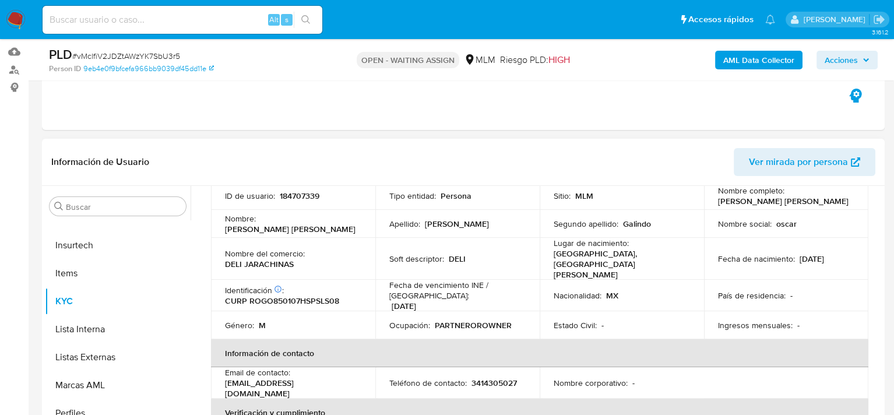
scroll to position [58, 0]
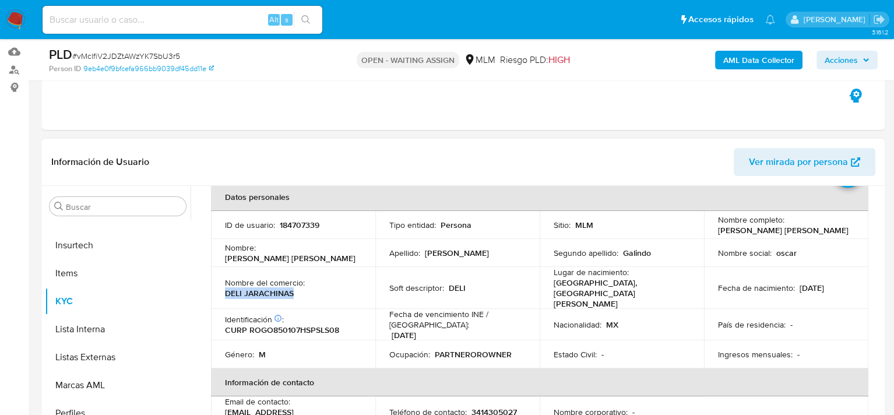
drag, startPoint x: 224, startPoint y: 285, endPoint x: 291, endPoint y: 290, distance: 67.8
click at [291, 290] on td "Nombre del comercio : DELI JARACHINAS" at bounding box center [293, 288] width 164 height 42
copy p "DELI JARACHINAS"
drag, startPoint x: 702, startPoint y: 247, endPoint x: 797, endPoint y: 254, distance: 95.9
click at [797, 254] on td "Nombre social : oscar" at bounding box center [786, 253] width 164 height 28
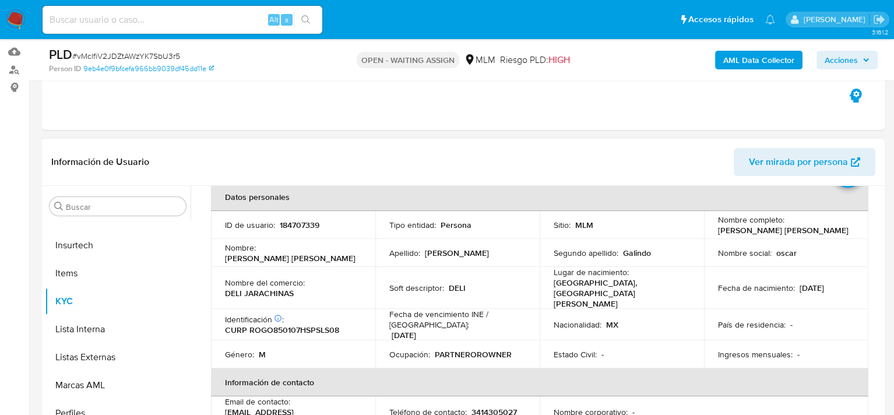
click at [687, 280] on td "Lugar de nacimiento : MEXICO, SAN LUIS POTOSÍ" at bounding box center [622, 288] width 164 height 42
drag, startPoint x: 457, startPoint y: 282, endPoint x: 519, endPoint y: 288, distance: 61.5
click at [515, 288] on td "Soft descriptor : DELI" at bounding box center [457, 288] width 164 height 42
click at [593, 309] on td "Nacionalidad : MX" at bounding box center [622, 324] width 164 height 31
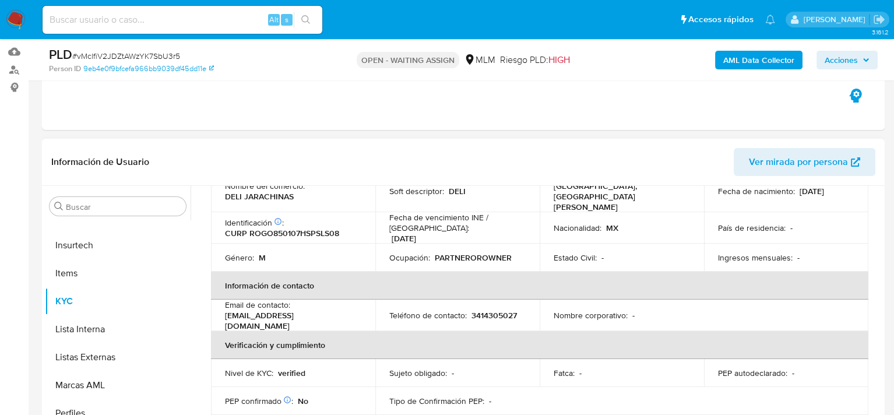
scroll to position [141, 0]
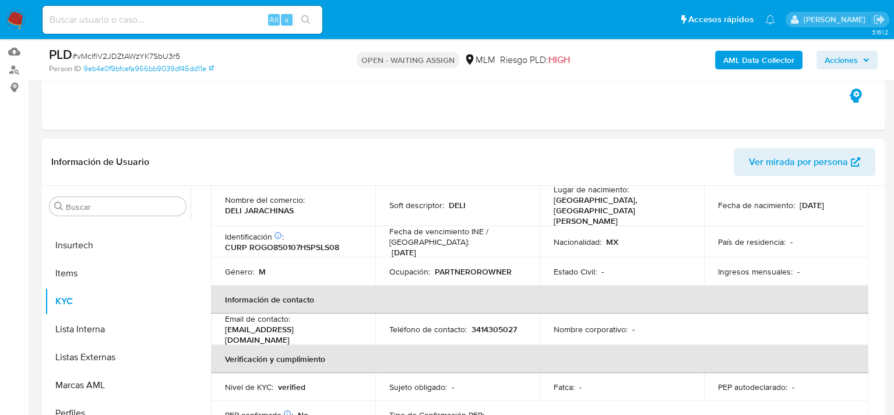
click at [485, 324] on p "3414305027" at bounding box center [493, 329] width 45 height 10
copy p "3414305027"
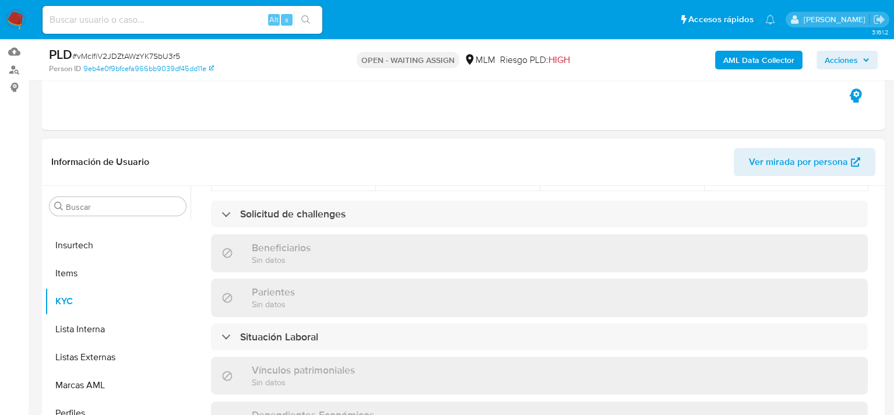
scroll to position [432, 0]
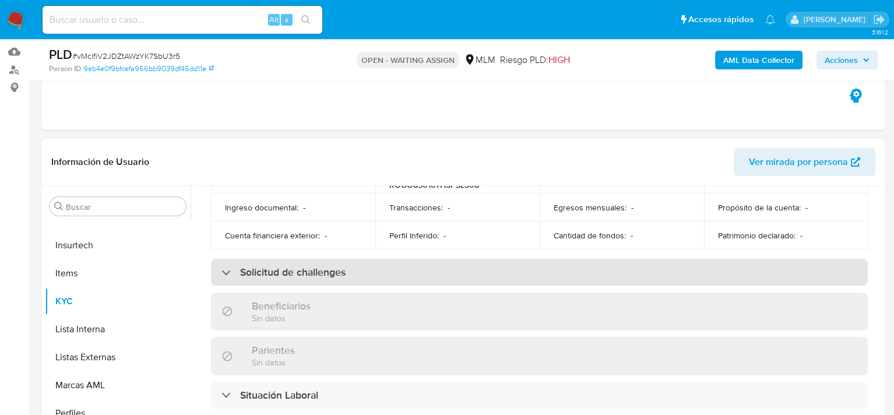
click at [289, 263] on div "Solicitud de challenges" at bounding box center [539, 272] width 657 height 27
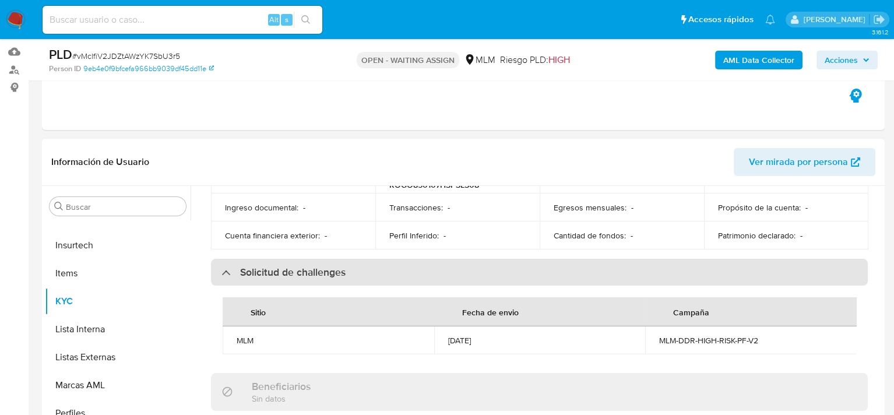
click at [287, 266] on h3 "Solicitud de challenges" at bounding box center [292, 272] width 105 height 13
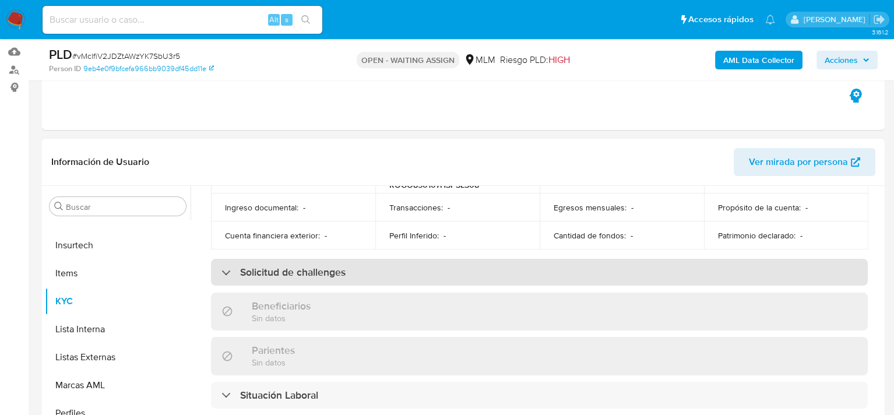
click at [287, 266] on h3 "Solicitud de challenges" at bounding box center [292, 272] width 105 height 13
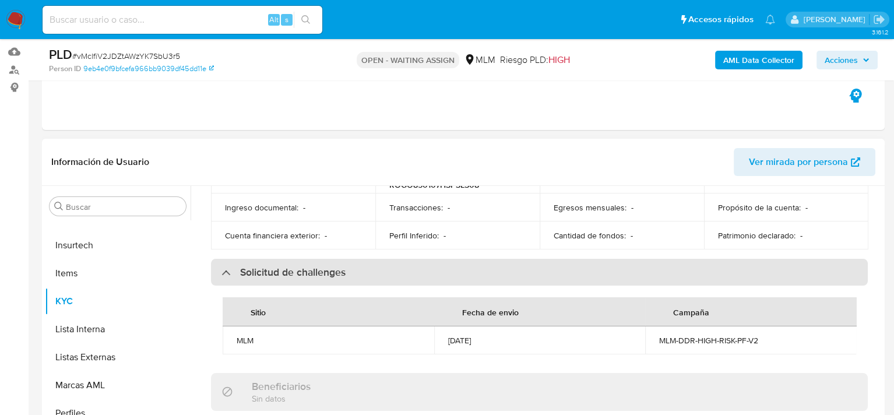
click at [287, 266] on h3 "Solicitud de challenges" at bounding box center [292, 272] width 105 height 13
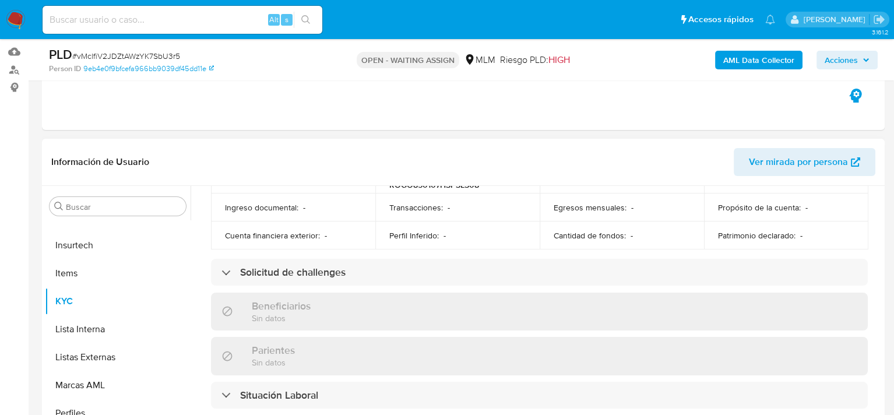
click at [272, 300] on h3 "Beneficiarios" at bounding box center [281, 306] width 59 height 13
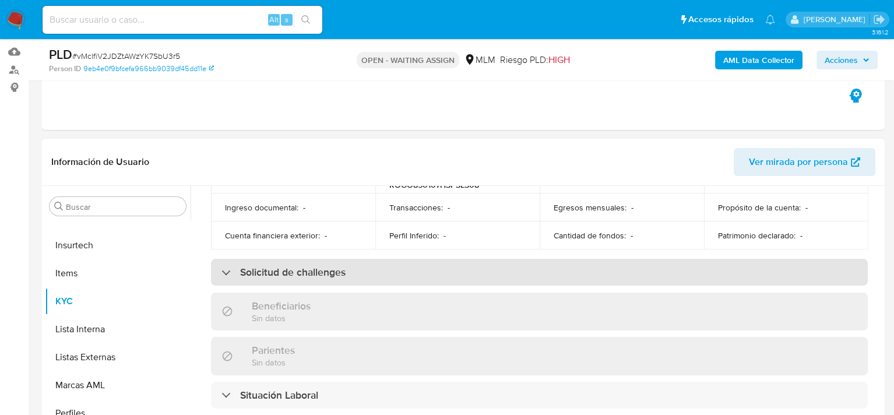
click at [233, 266] on div "Solicitud de challenges" at bounding box center [283, 272] width 124 height 13
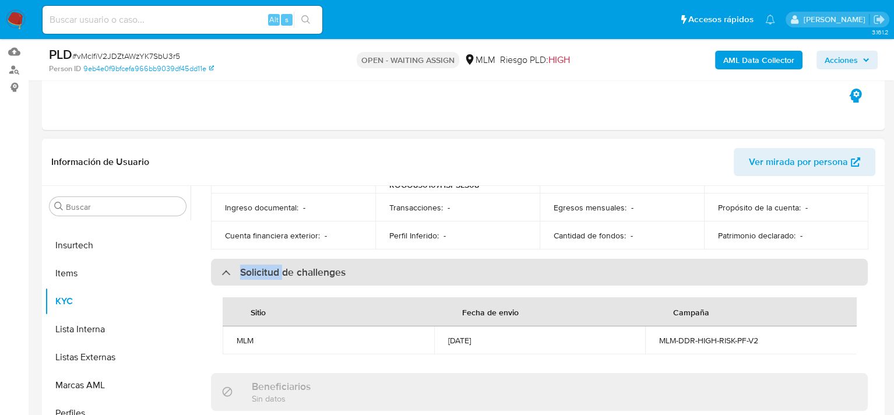
click at [233, 266] on div "Solicitud de challenges" at bounding box center [283, 272] width 124 height 13
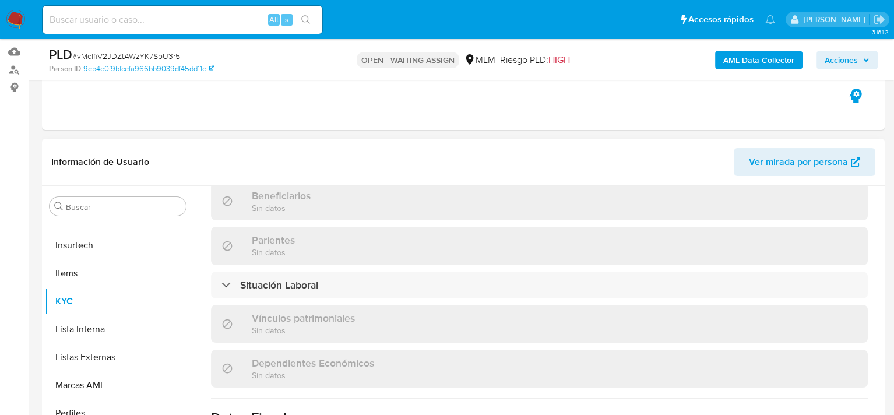
scroll to position [549, 0]
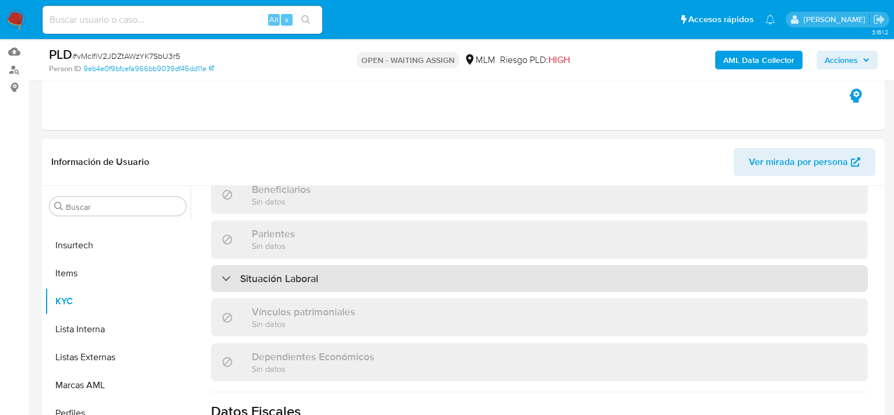
click at [267, 272] on h3 "Situación Laboral" at bounding box center [279, 278] width 78 height 13
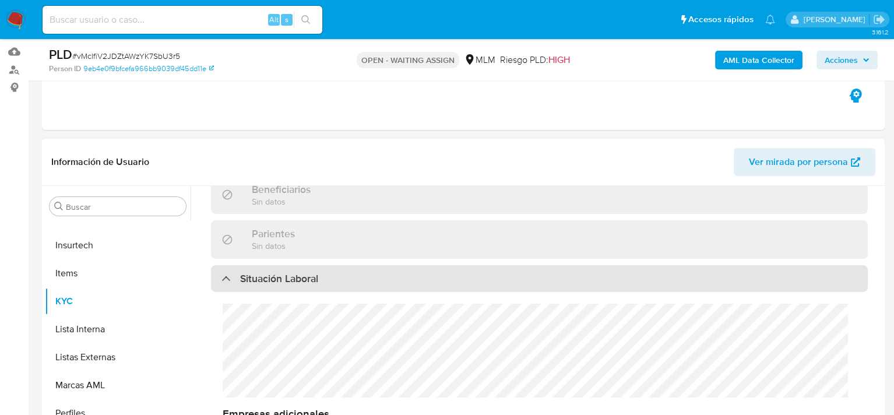
click at [267, 272] on h3 "Situación Laboral" at bounding box center [279, 278] width 78 height 13
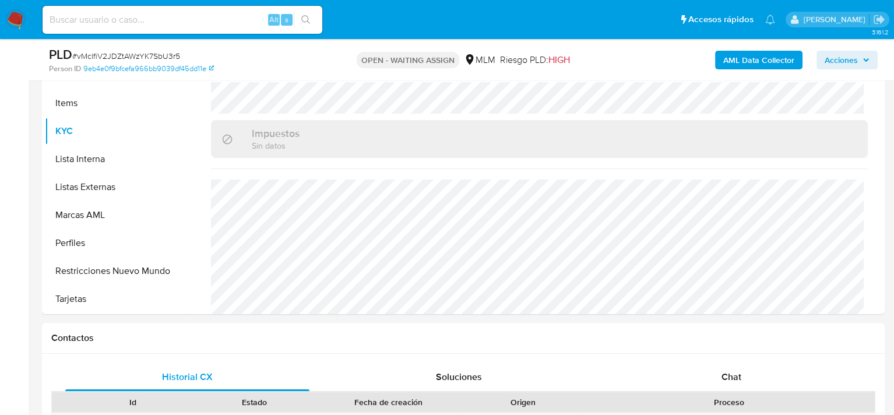
scroll to position [291, 0]
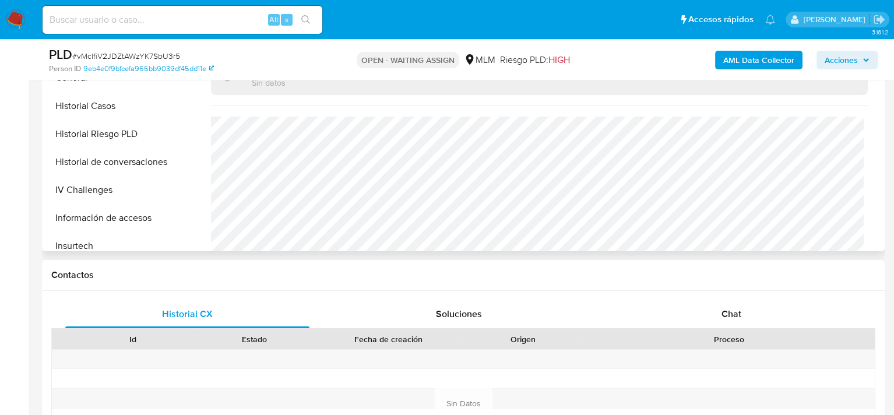
scroll to position [257, 0]
click at [92, 165] on button "Historial Casos" at bounding box center [113, 164] width 136 height 28
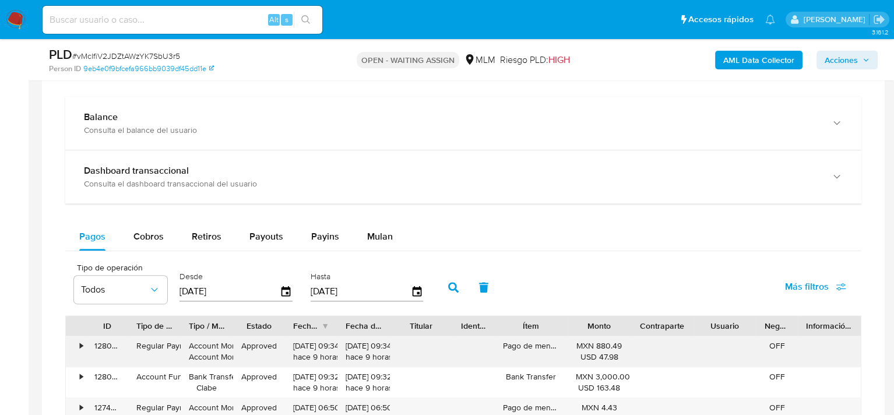
scroll to position [807, 0]
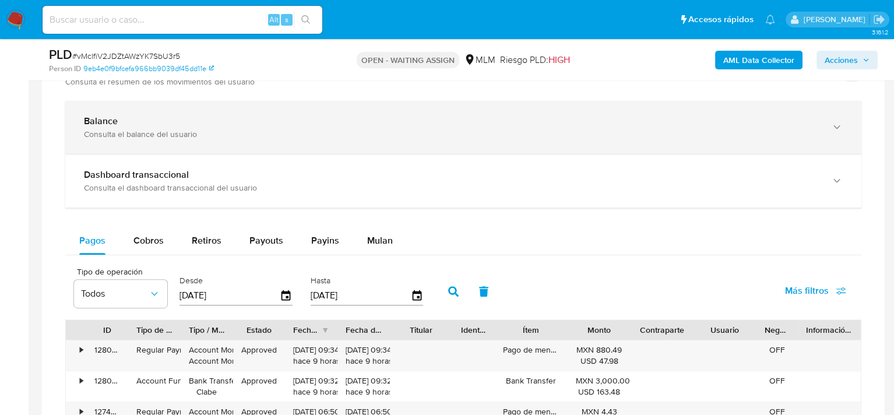
click at [120, 133] on div "Consulta el balance del usuario" at bounding box center [451, 134] width 735 height 10
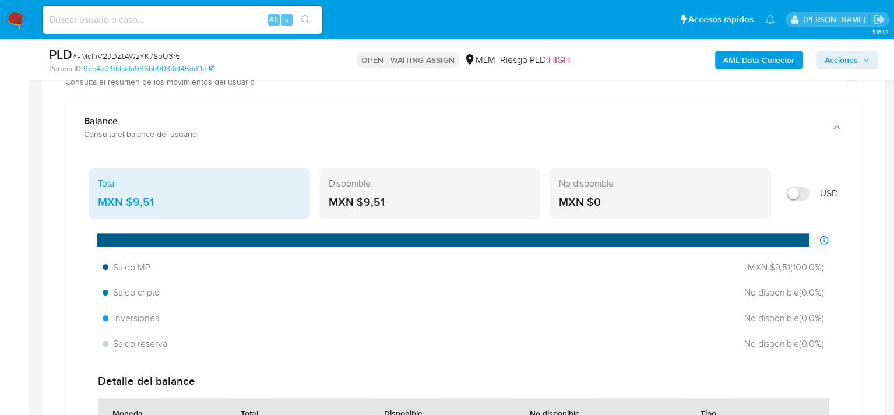
click at [413, 216] on div "Disponible MXN $9,51" at bounding box center [429, 193] width 221 height 51
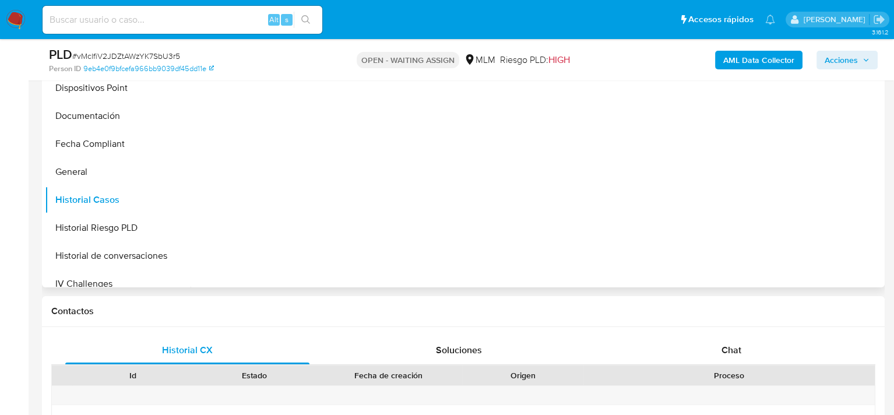
scroll to position [283, 0]
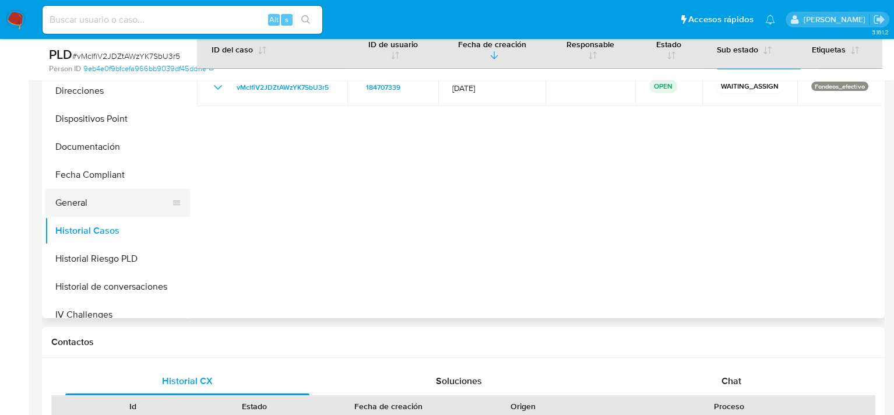
click at [78, 200] on button "General" at bounding box center [113, 203] width 136 height 28
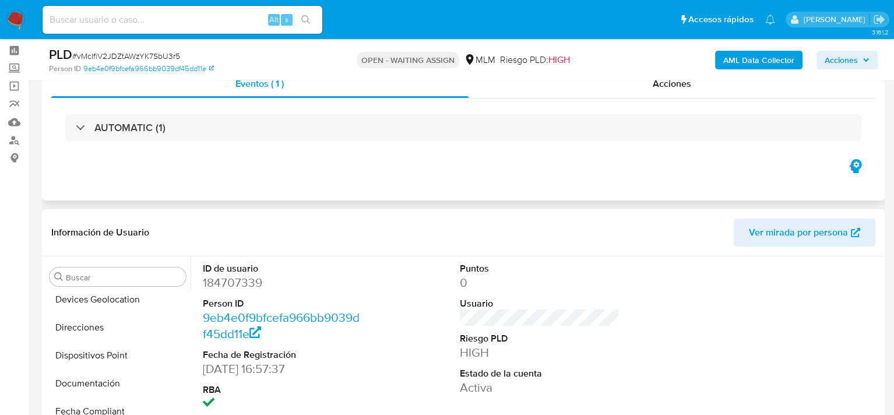
scroll to position [175, 0]
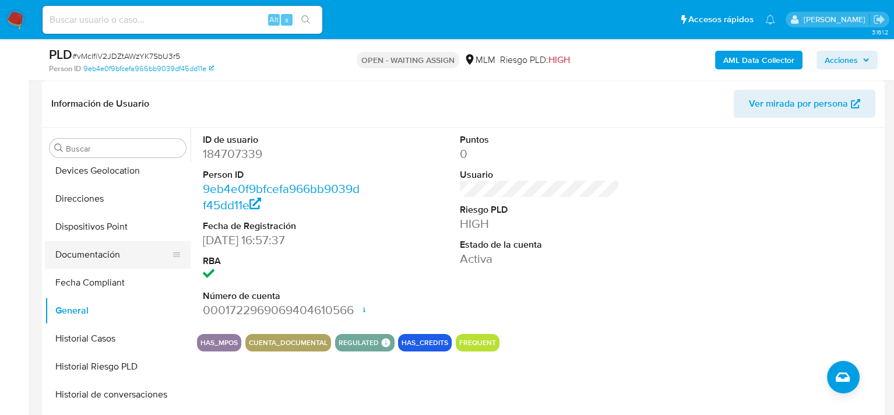
click at [89, 252] on button "Documentación" at bounding box center [113, 255] width 136 height 28
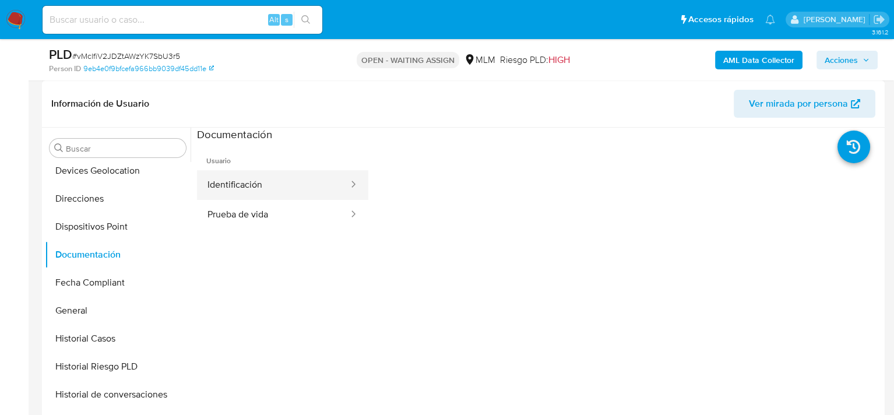
click at [305, 188] on button "Identificación" at bounding box center [273, 185] width 153 height 30
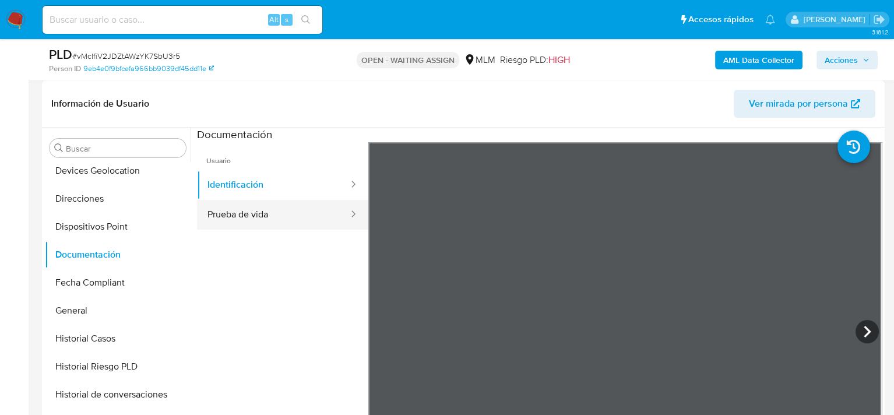
click at [249, 210] on button "Prueba de vida" at bounding box center [273, 215] width 153 height 30
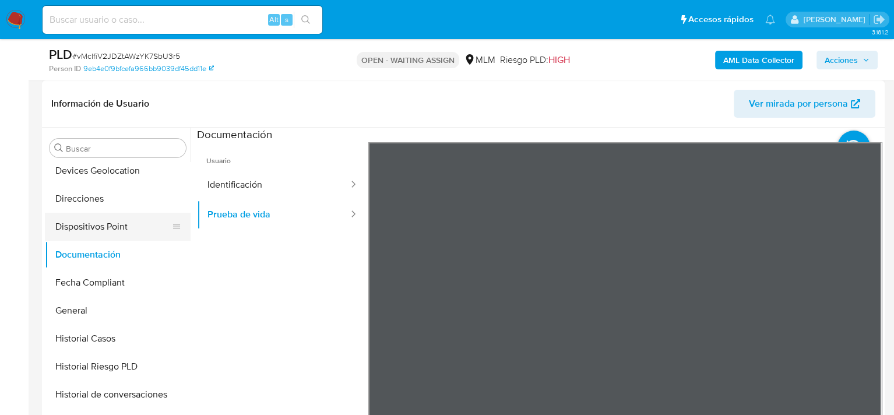
click at [94, 230] on button "Dispositivos Point" at bounding box center [113, 227] width 136 height 28
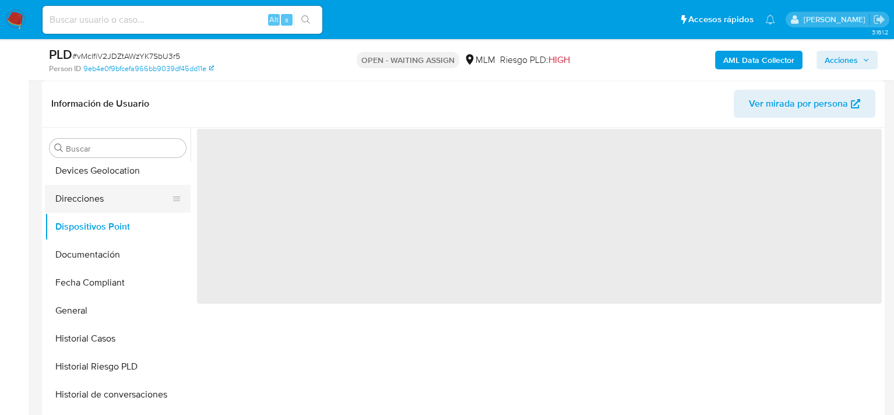
click at [97, 199] on button "Direcciones" at bounding box center [113, 199] width 136 height 28
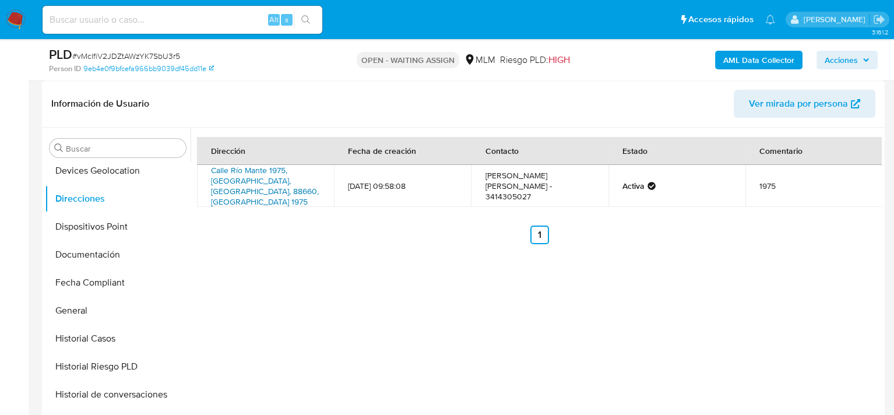
click at [254, 183] on link "Calle Río Mante 1975, Reynosa, Tamaulipas, 88660, Mexico 1975" at bounding box center [265, 185] width 108 height 43
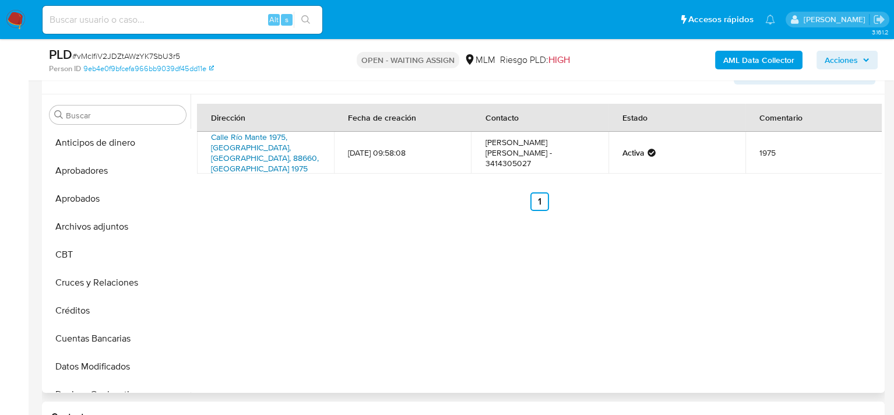
scroll to position [291, 0]
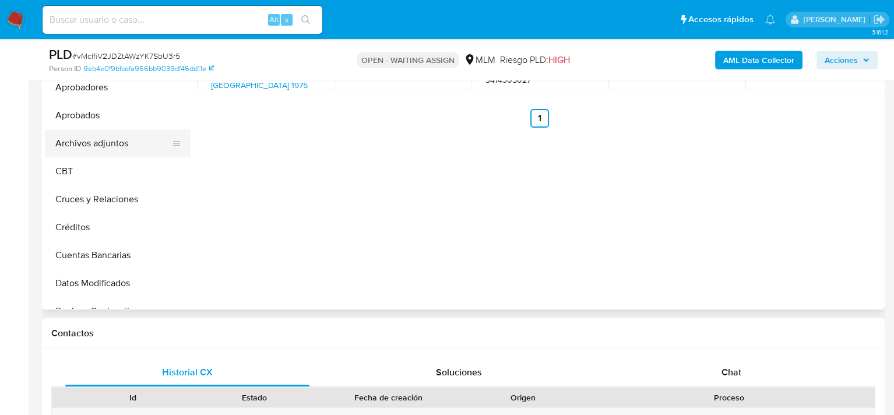
click at [91, 144] on button "Archivos adjuntos" at bounding box center [113, 143] width 136 height 28
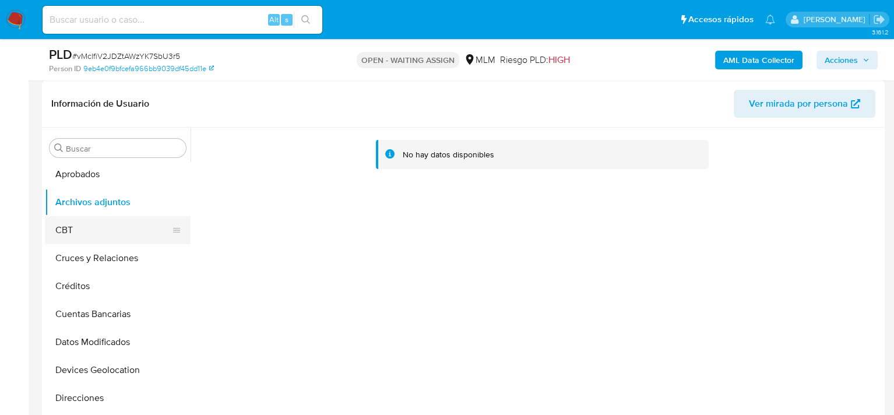
scroll to position [58, 0]
click at [82, 227] on button "CBT" at bounding box center [113, 230] width 136 height 28
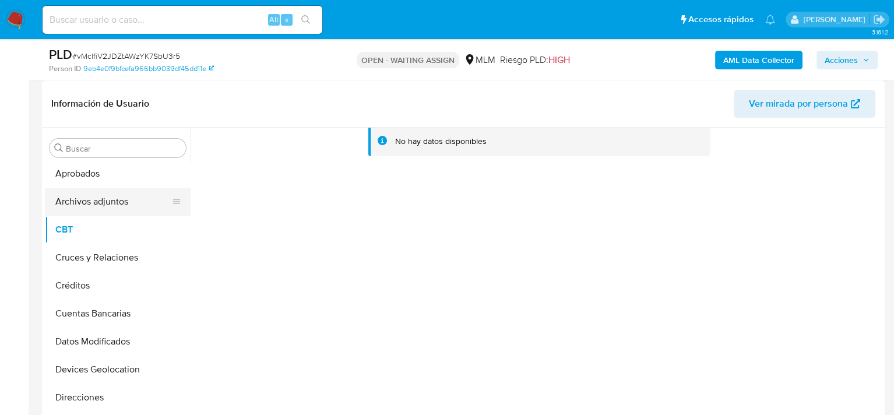
click at [98, 199] on button "Archivos adjuntos" at bounding box center [113, 202] width 136 height 28
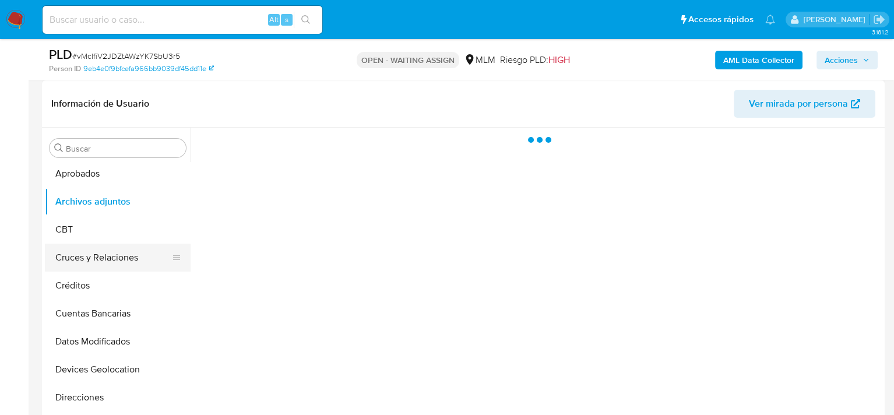
scroll to position [117, 0]
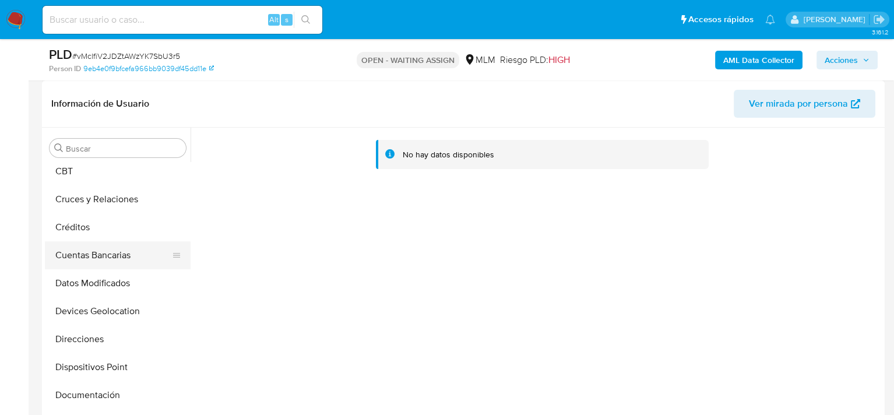
click at [104, 255] on button "Cuentas Bancarias" at bounding box center [113, 255] width 136 height 28
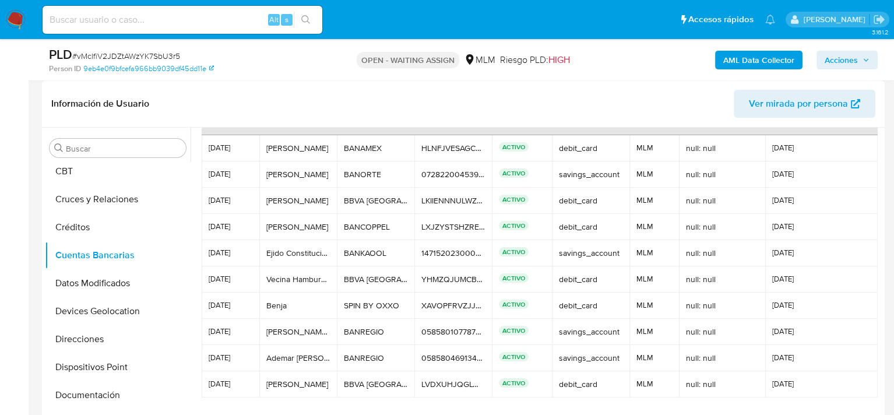
scroll to position [54, 0]
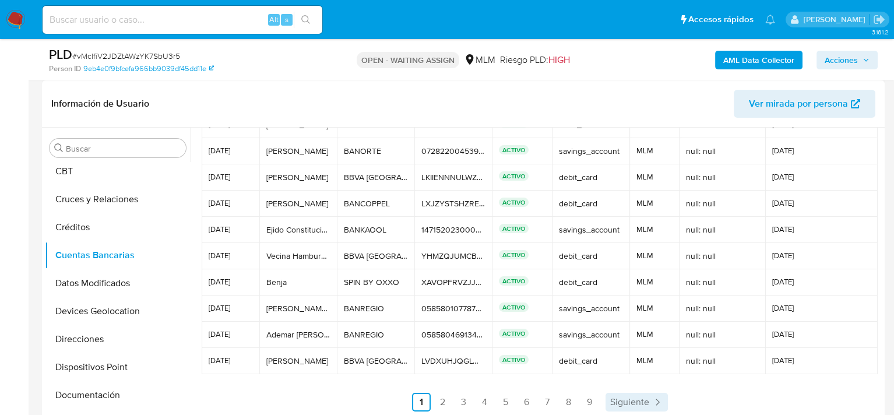
click at [640, 403] on span "Siguiente" at bounding box center [629, 401] width 39 height 9
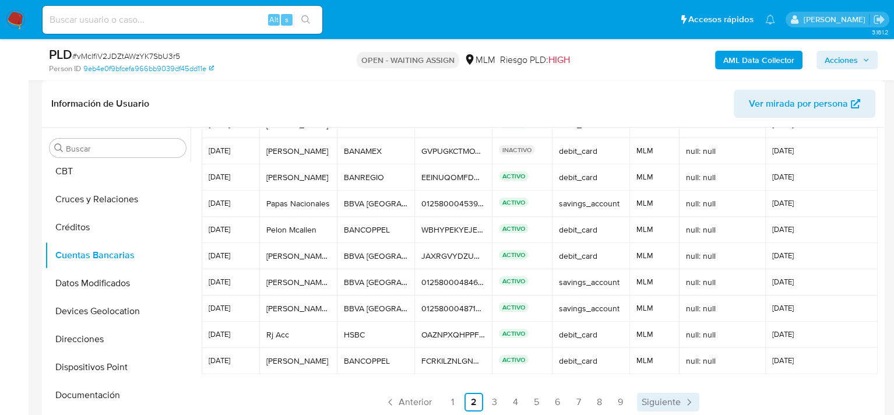
click at [642, 403] on span "Siguiente" at bounding box center [661, 401] width 39 height 9
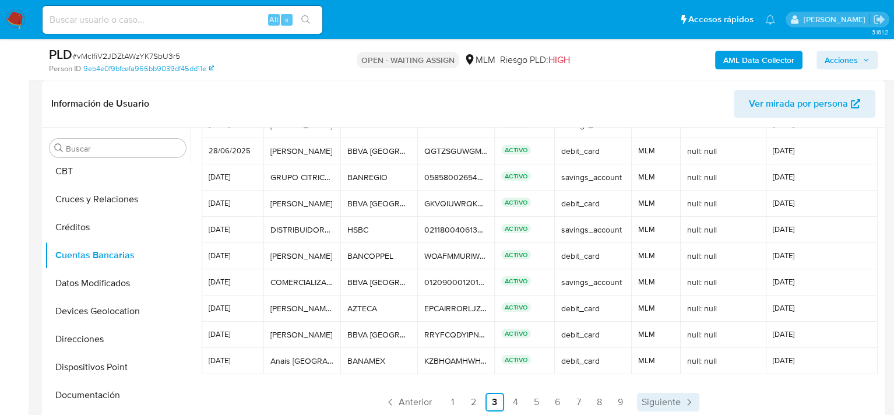
click at [642, 403] on span "Siguiente" at bounding box center [661, 401] width 39 height 9
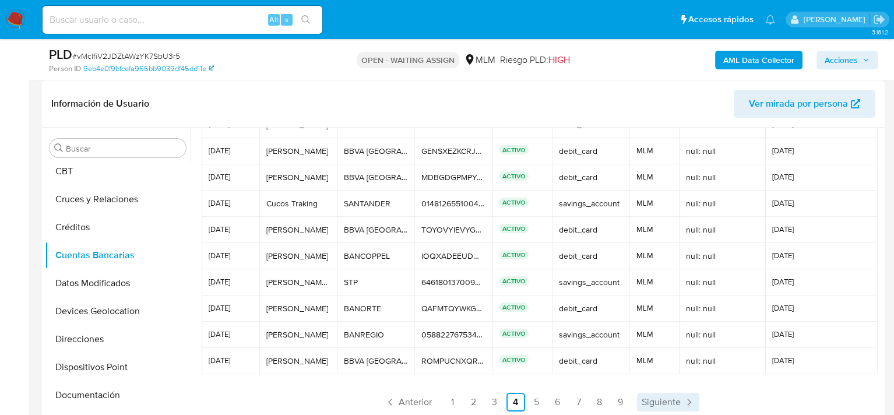
click at [642, 403] on span "Siguiente" at bounding box center [661, 401] width 39 height 9
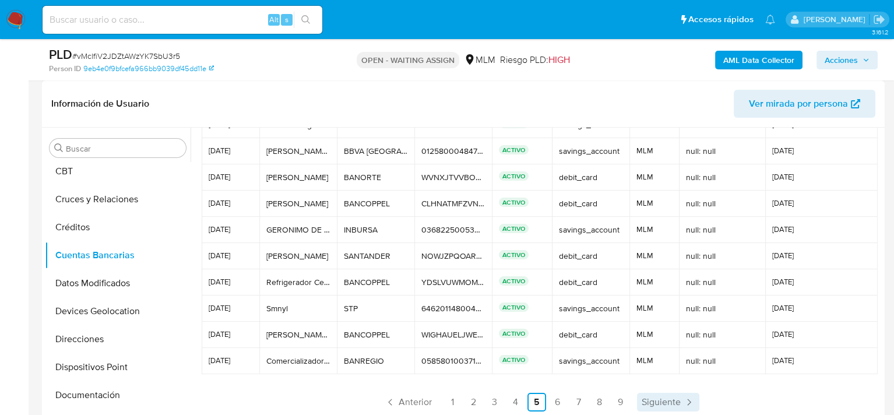
click at [642, 403] on span "Siguiente" at bounding box center [661, 401] width 39 height 9
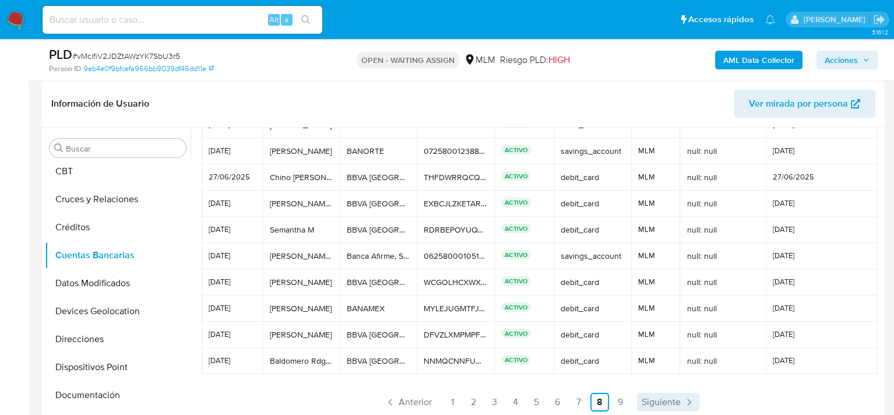
click at [642, 403] on span "Siguiente" at bounding box center [661, 401] width 39 height 9
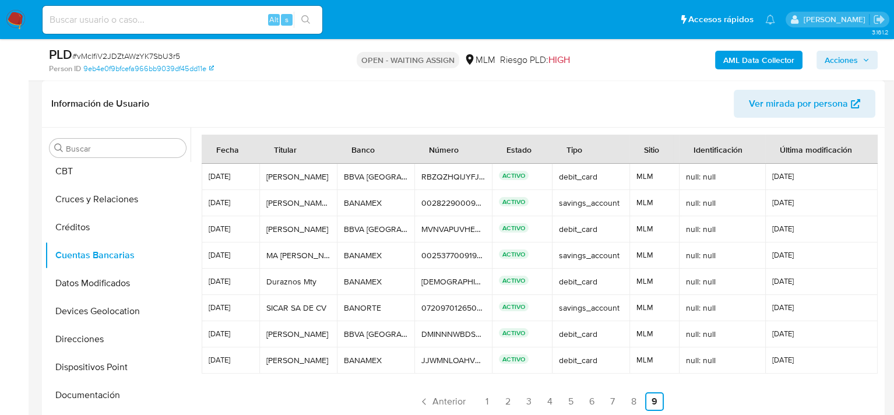
scroll to position [2, 0]
click at [437, 398] on span "Anterior" at bounding box center [448, 401] width 33 height 9
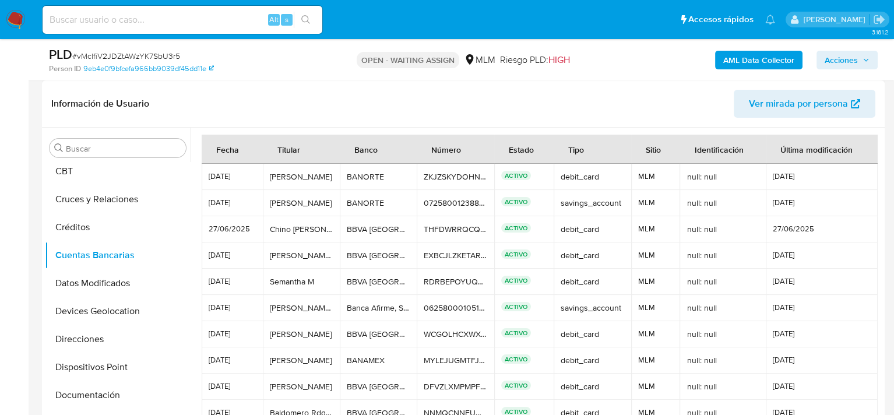
click at [437, 398] on td "DFVZLXMPMPFNVAMHLLKNHJJKSGAZLBYIAETLLZMO DFVZLXMPMPFNVAMHLLKNHJJKSGAZLBYIAETLLZ…" at bounding box center [455, 387] width 77 height 26
click at [78, 225] on button "Créditos" at bounding box center [113, 227] width 136 height 28
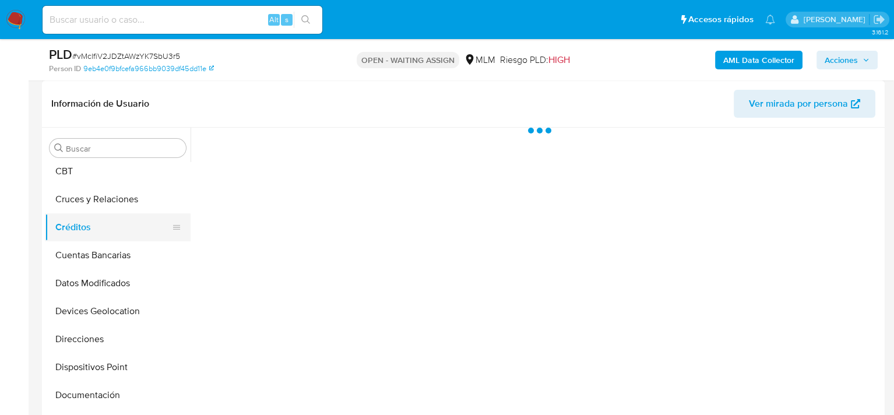
scroll to position [0, 0]
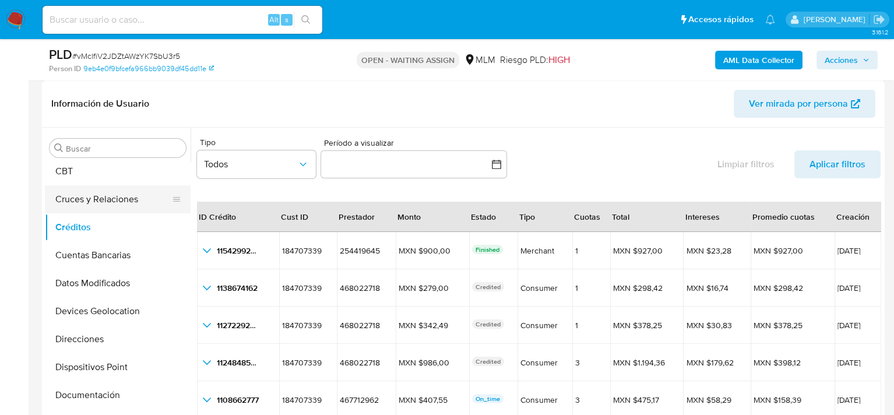
click at [93, 196] on button "Cruces y Relaciones" at bounding box center [113, 199] width 136 height 28
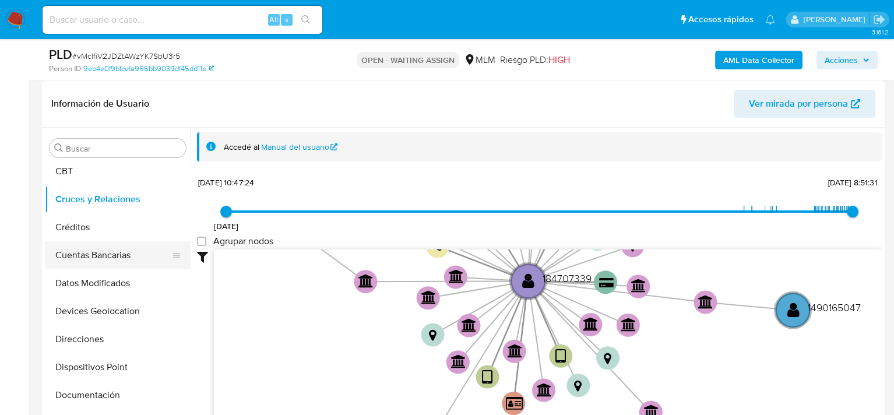
scroll to position [58, 0]
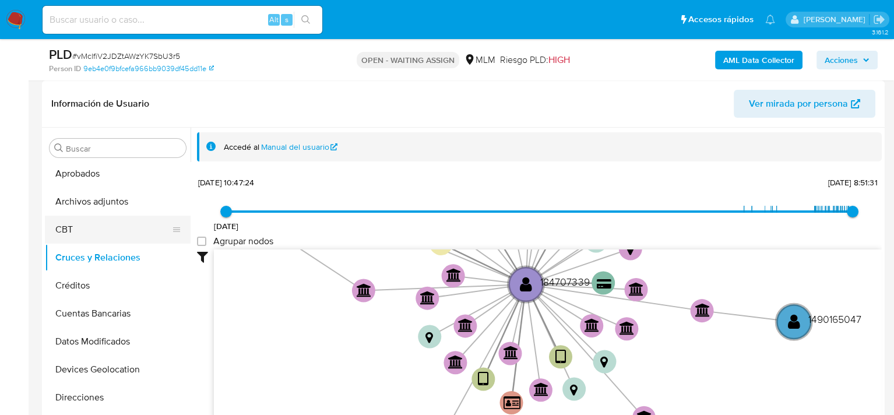
click at [92, 226] on button "CBT" at bounding box center [113, 230] width 136 height 28
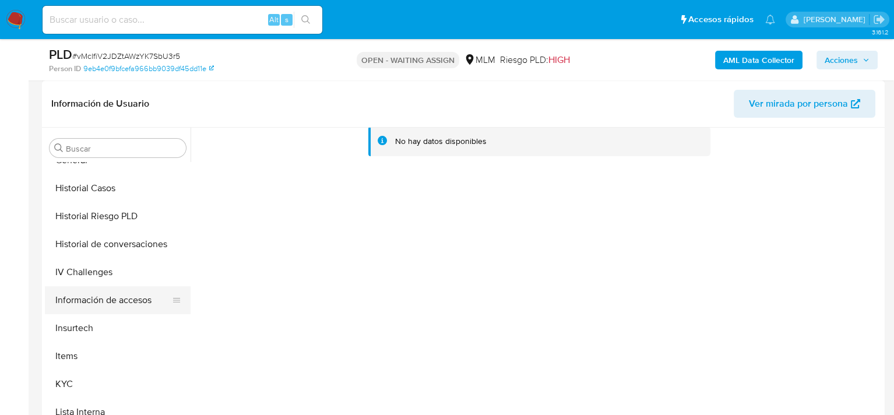
scroll to position [408, 0]
click at [65, 379] on button "KYC" at bounding box center [113, 383] width 136 height 28
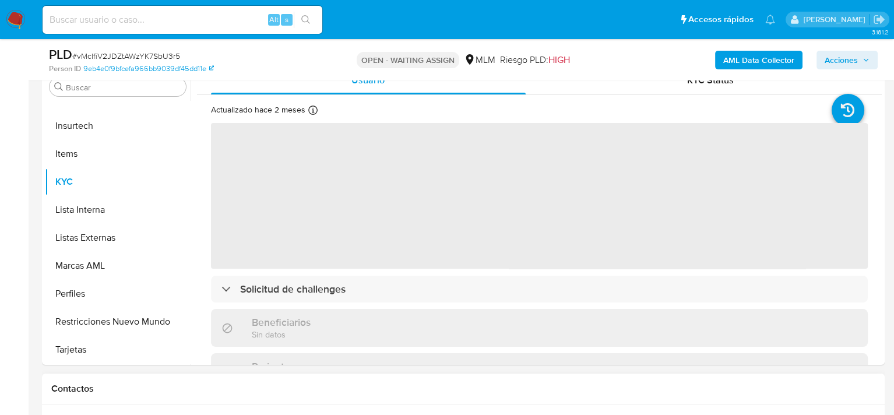
scroll to position [291, 0]
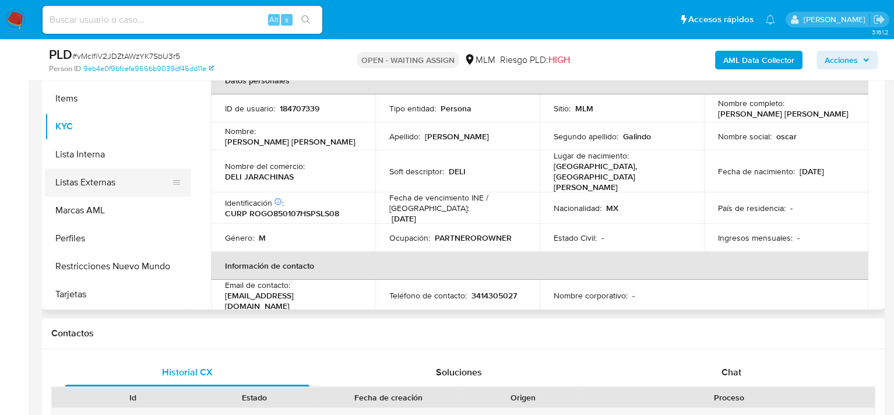
click at [94, 184] on button "Listas Externas" at bounding box center [113, 182] width 136 height 28
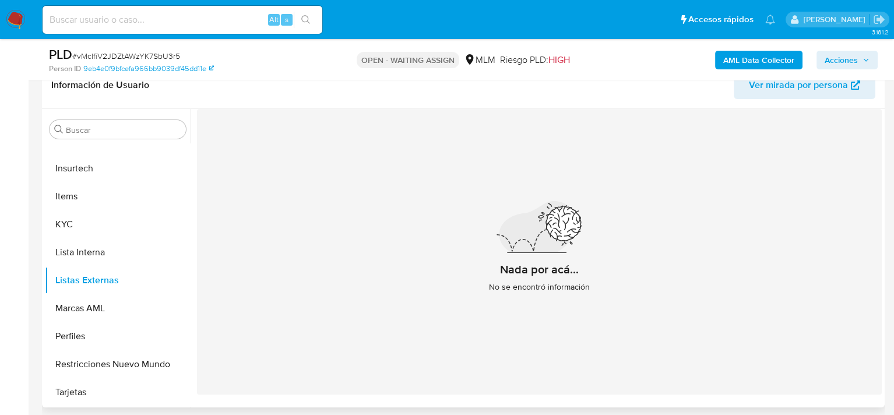
scroll to position [175, 0]
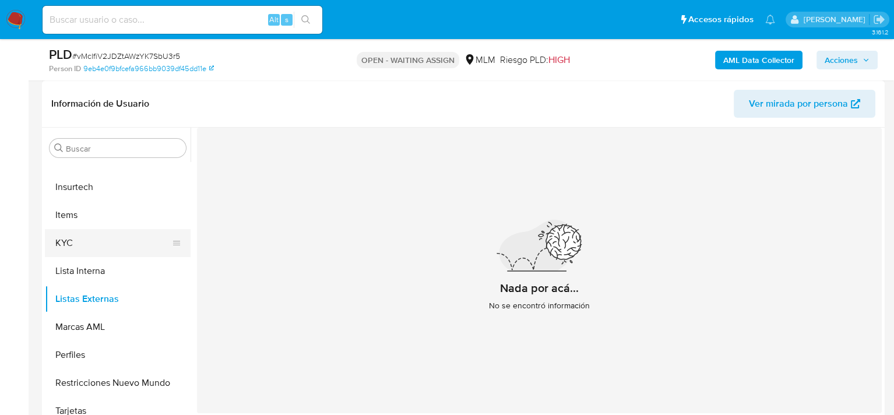
click at [70, 238] on button "KYC" at bounding box center [113, 243] width 136 height 28
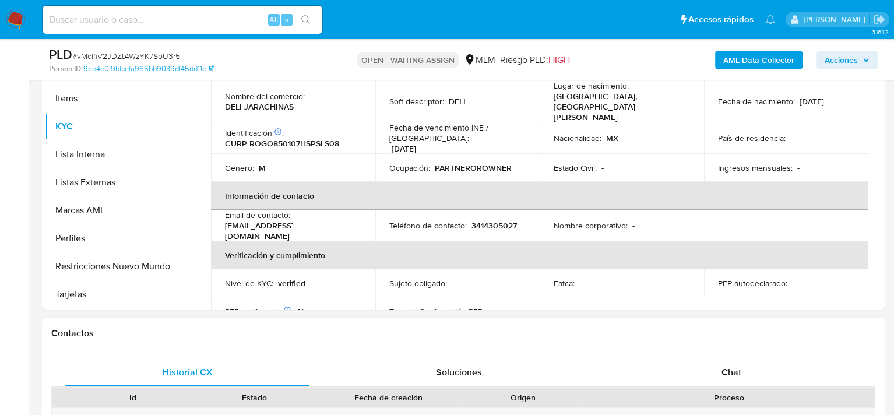
scroll to position [0, 0]
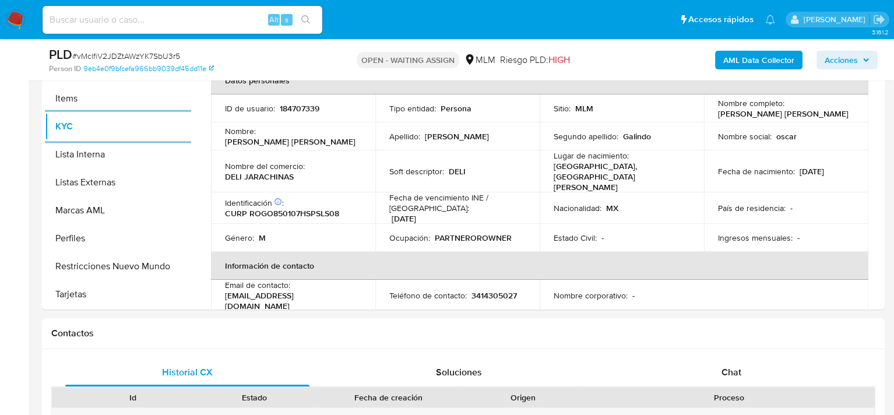
click at [15, 19] on img at bounding box center [16, 20] width 20 height 20
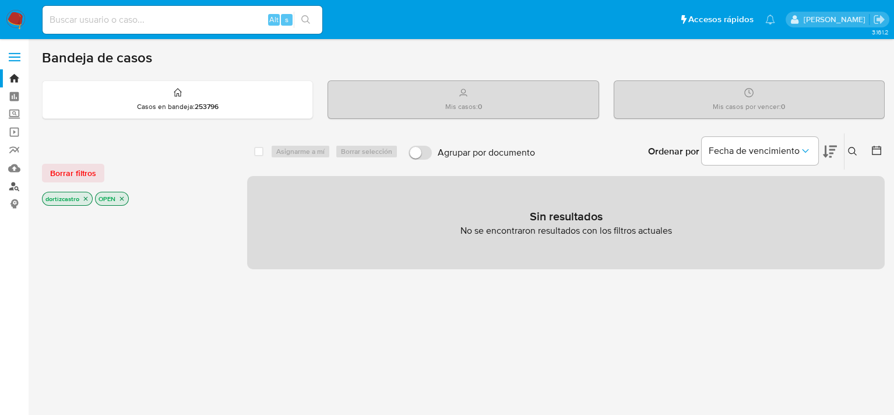
click at [14, 185] on link "Buscador de personas" at bounding box center [69, 186] width 139 height 18
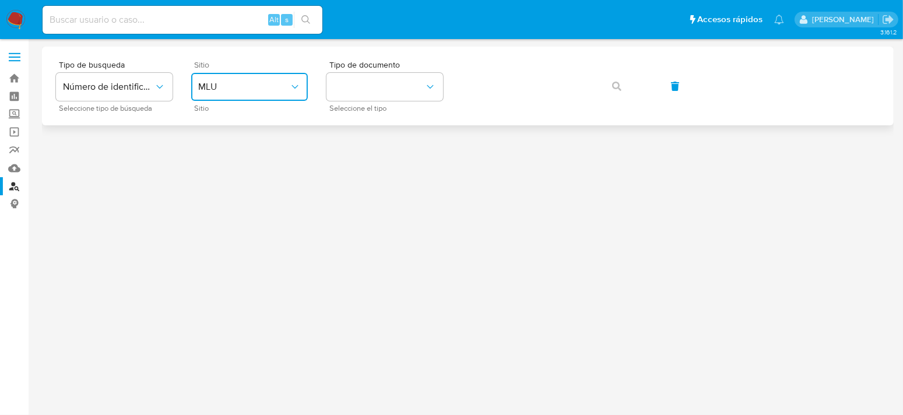
click at [262, 87] on span "MLU" at bounding box center [243, 87] width 91 height 12
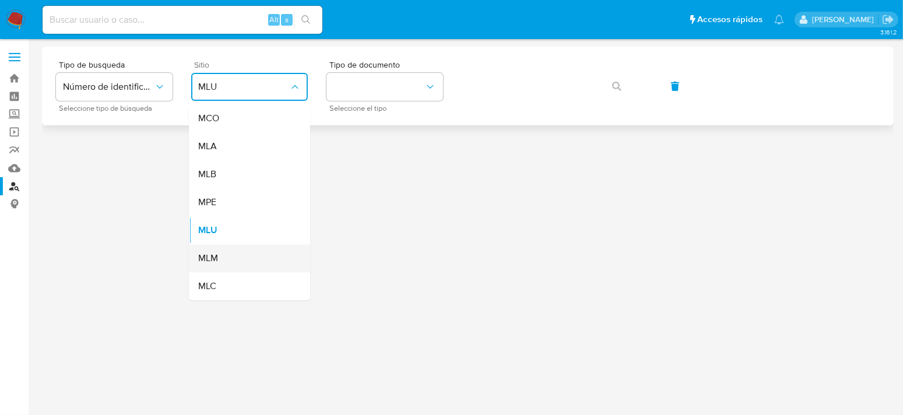
click at [217, 259] on span "MLM" at bounding box center [208, 258] width 20 height 12
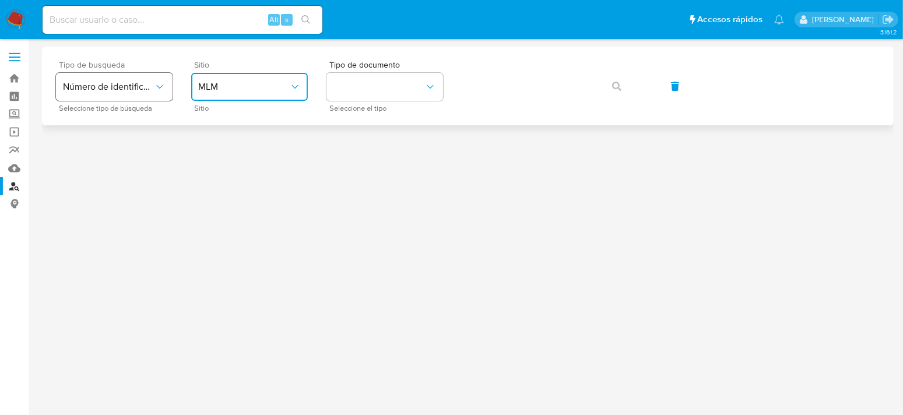
click at [157, 85] on icon "typeSearch" at bounding box center [160, 87] width 12 height 12
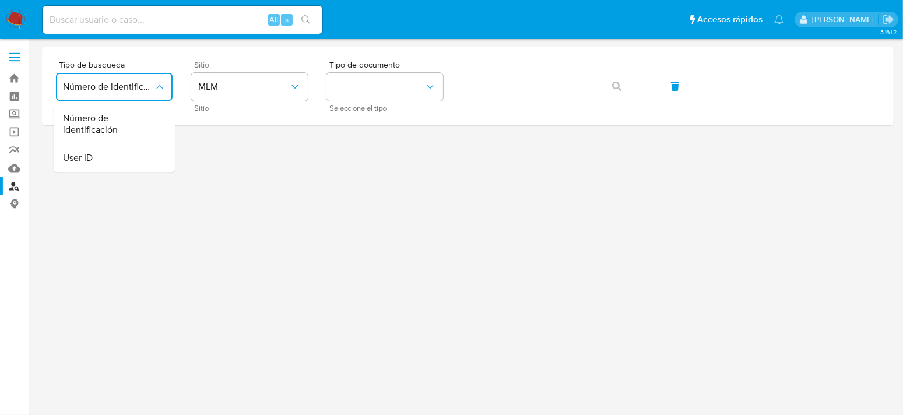
click at [248, 158] on div at bounding box center [467, 206] width 851 height 319
click at [153, 87] on span "Número de identificación" at bounding box center [108, 87] width 91 height 12
drag, startPoint x: 269, startPoint y: 151, endPoint x: 342, endPoint y: 111, distance: 83.4
click at [269, 152] on div at bounding box center [467, 206] width 851 height 319
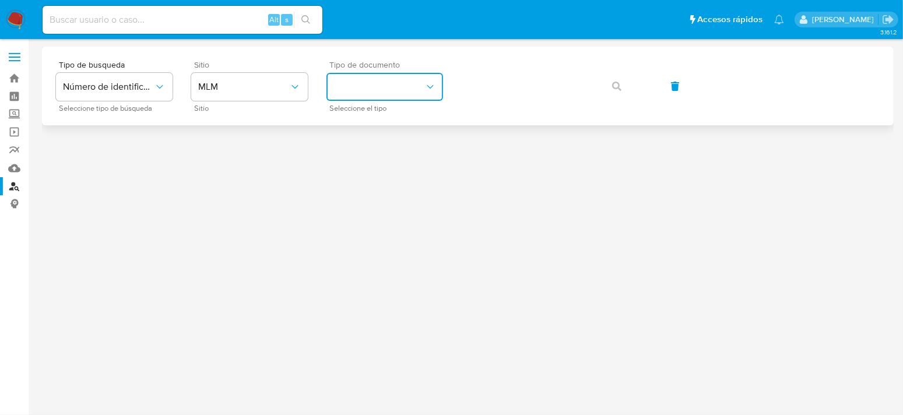
click at [393, 78] on button "identificationType" at bounding box center [384, 87] width 117 height 28
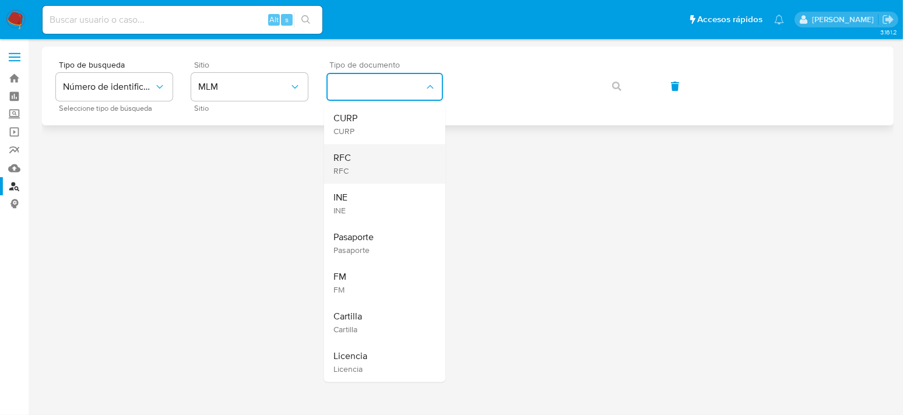
click at [350, 156] on span "RFC" at bounding box center [341, 158] width 17 height 12
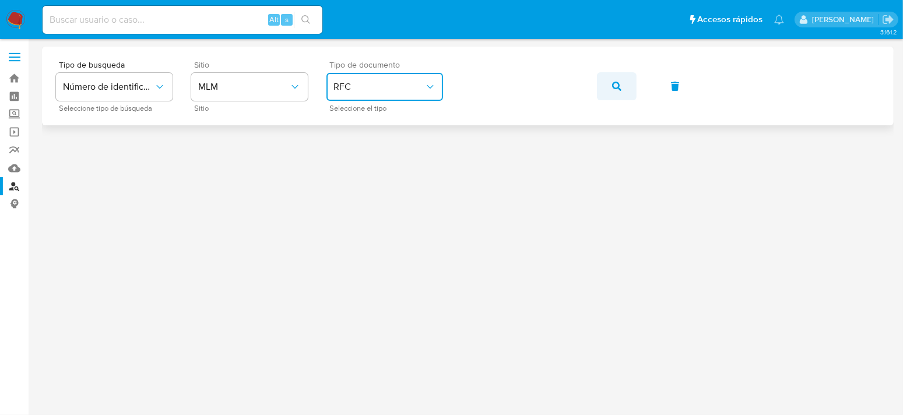
click at [611, 87] on button "button" at bounding box center [617, 86] width 40 height 28
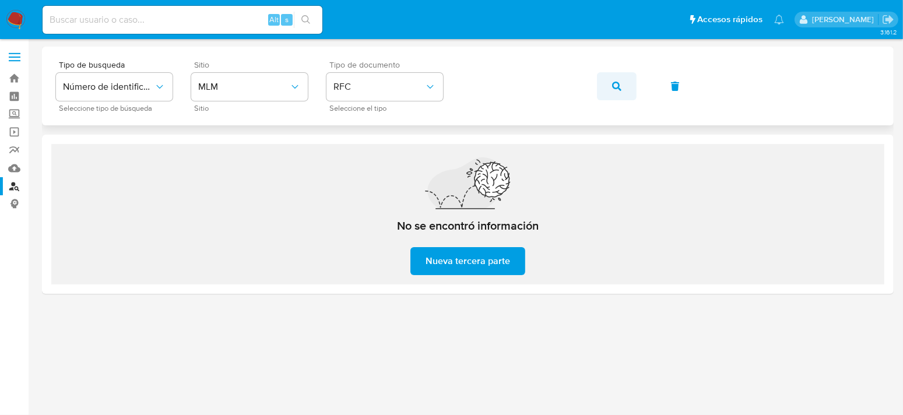
click at [614, 87] on icon "button" at bounding box center [616, 86] width 9 height 9
click at [613, 83] on icon "button" at bounding box center [616, 86] width 9 height 9
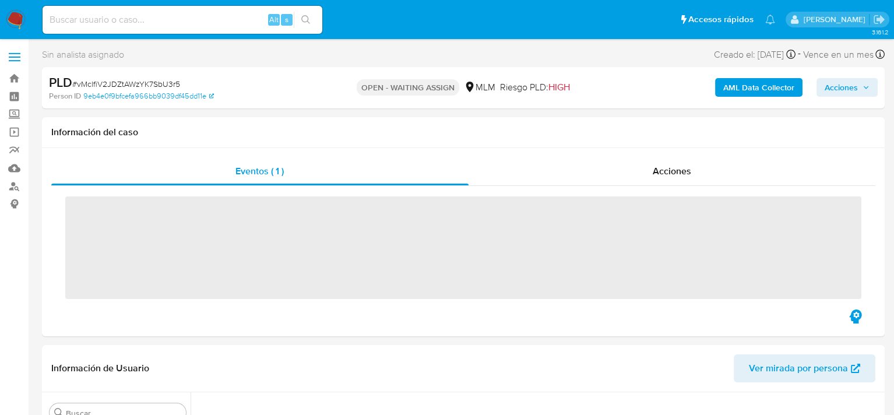
scroll to position [548, 0]
click at [515, 122] on div "Información del caso" at bounding box center [463, 132] width 843 height 31
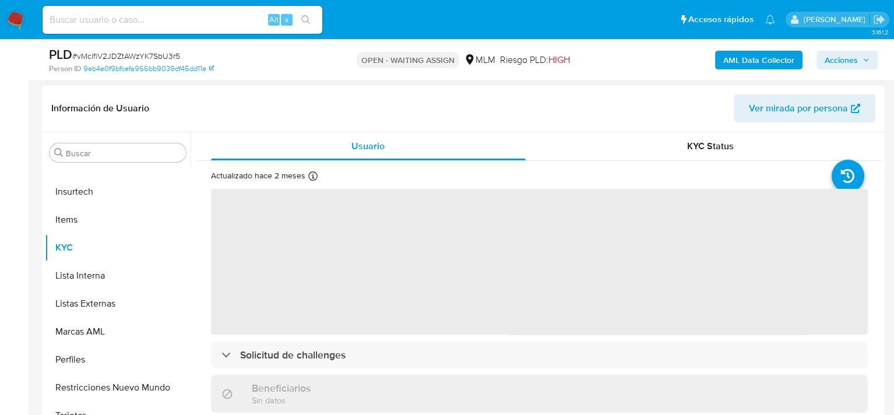
scroll to position [175, 0]
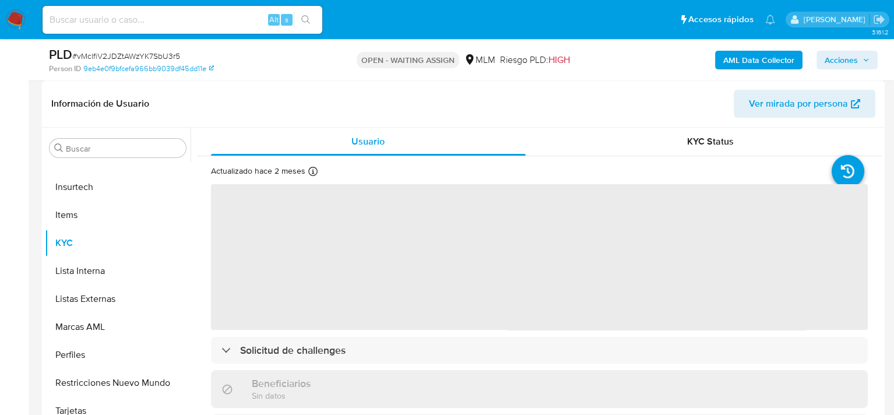
select select "10"
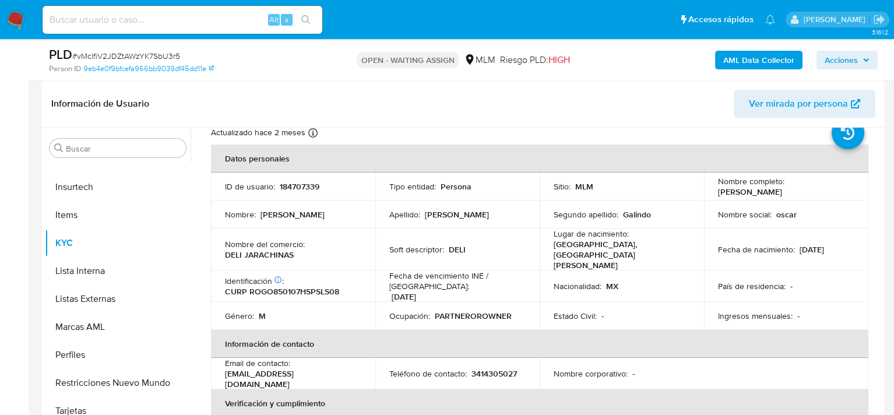
scroll to position [25, 0]
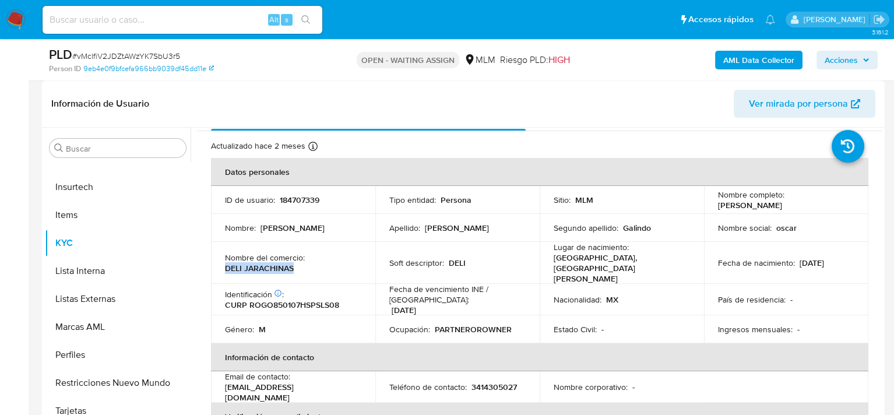
drag, startPoint x: 225, startPoint y: 260, endPoint x: 295, endPoint y: 262, distance: 69.9
click at [295, 262] on div "Nombre del comercio : [PERSON_NAME]" at bounding box center [293, 262] width 136 height 21
copy p "DELI JARACHINAS"
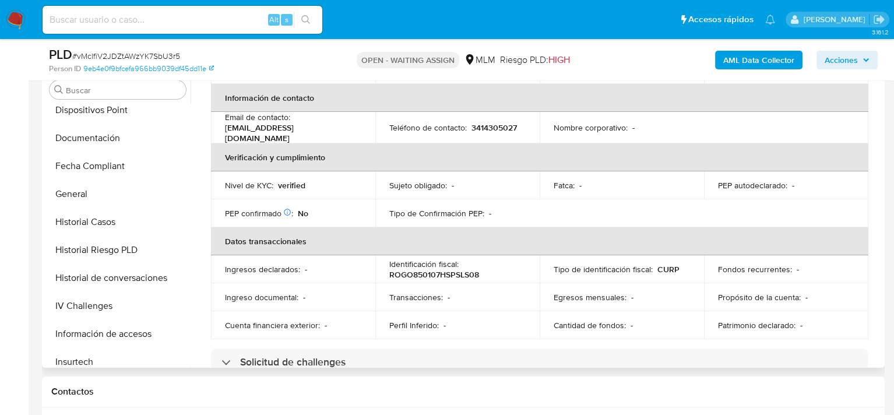
scroll to position [199, 0]
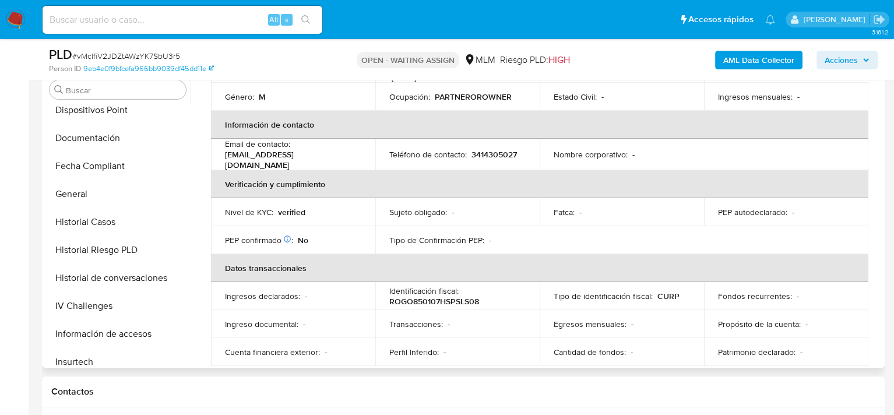
click at [490, 149] on p "3414305027" at bounding box center [493, 154] width 45 height 10
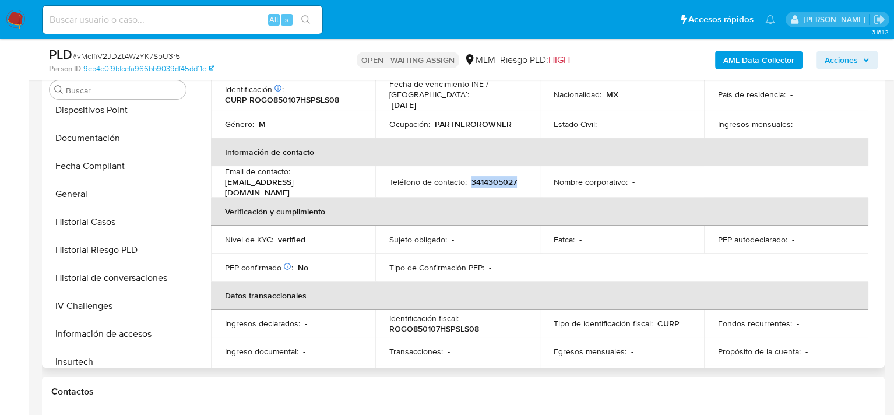
scroll to position [141, 0]
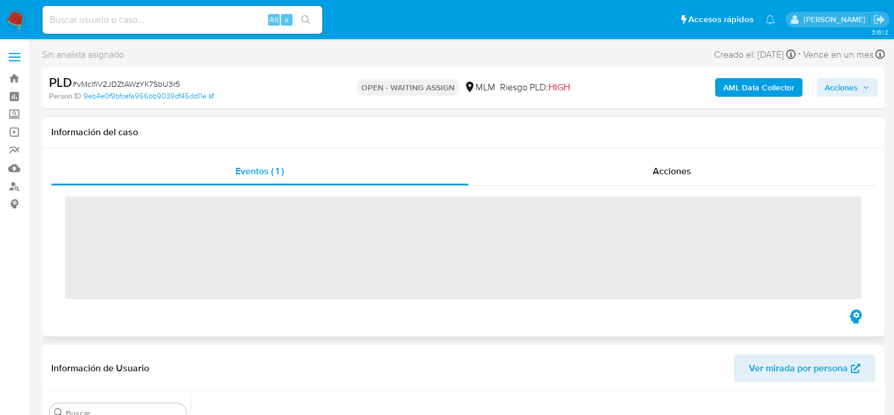
scroll to position [548, 0]
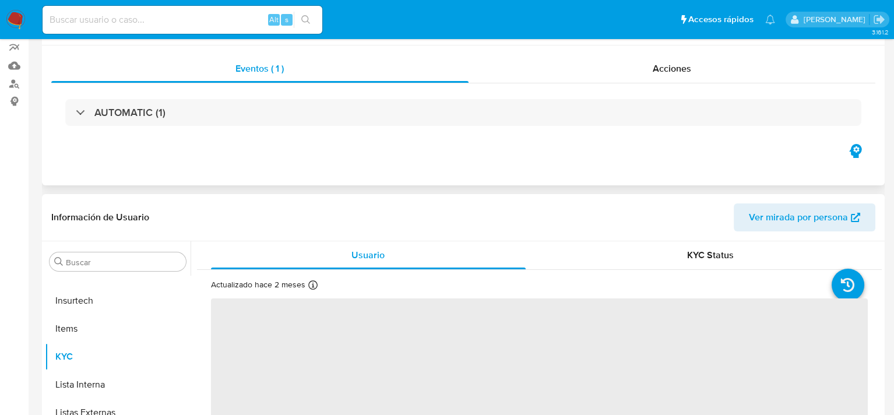
select select "10"
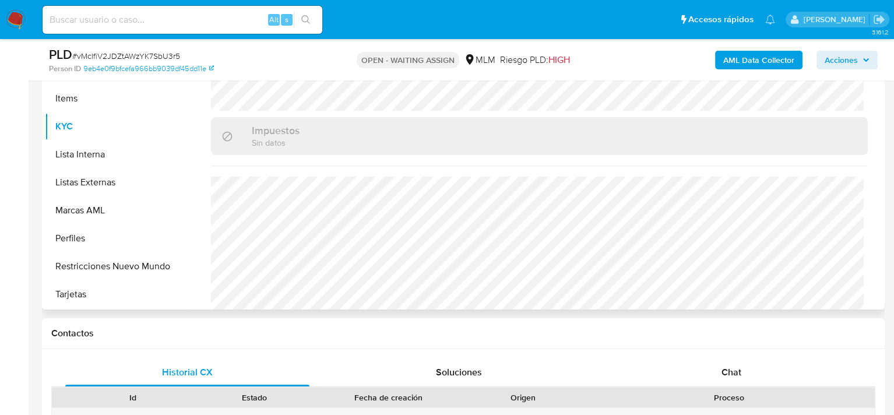
scroll to position [724, 0]
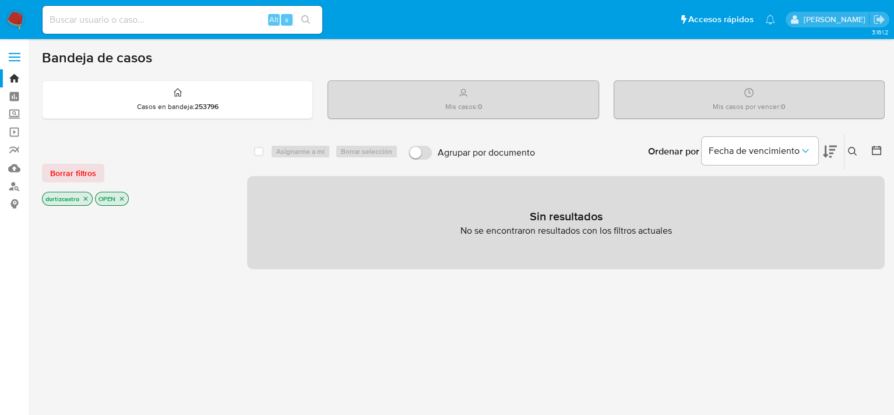
click at [68, 171] on span "Borrar filtros" at bounding box center [73, 173] width 46 height 16
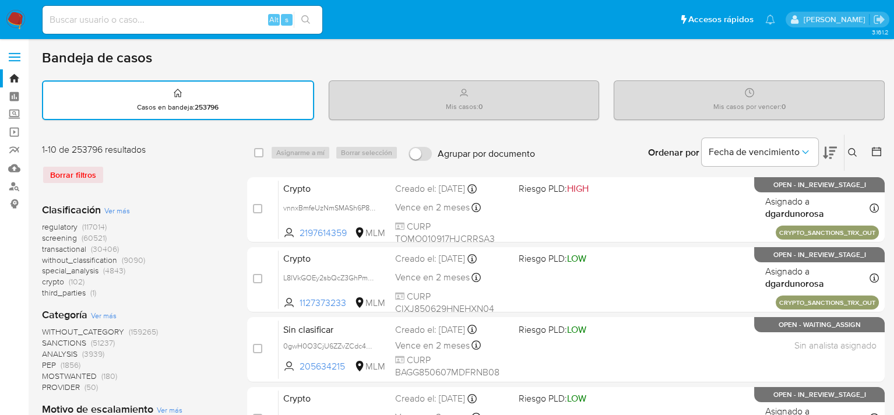
click at [814, 13] on div "[PERSON_NAME]" at bounding box center [837, 20] width 103 height 16
click at [882, 15] on icon "Salir" at bounding box center [879, 19] width 12 height 12
